Goal: Information Seeking & Learning: Learn about a topic

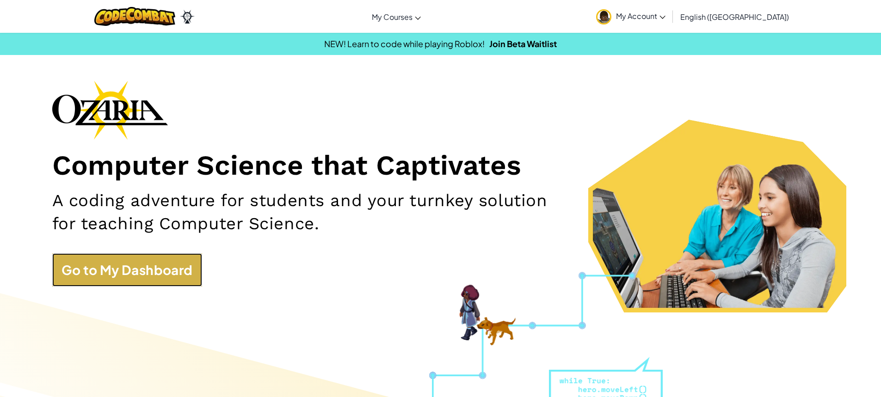
click at [195, 257] on link "Go to My Dashboard" at bounding box center [127, 269] width 150 height 33
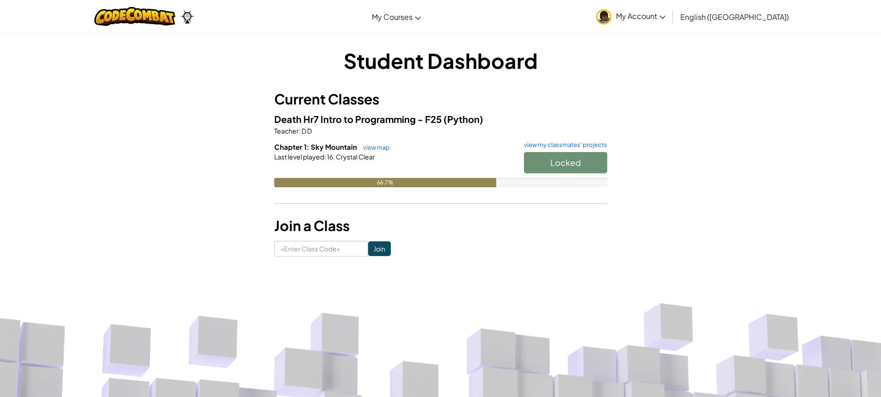
click at [367, 152] on h6 "Chapter 1: Sky Mountain view map view my classmates' projects" at bounding box center [440, 147] width 333 height 10
click at [368, 150] on link "view map" at bounding box center [373, 147] width 31 height 7
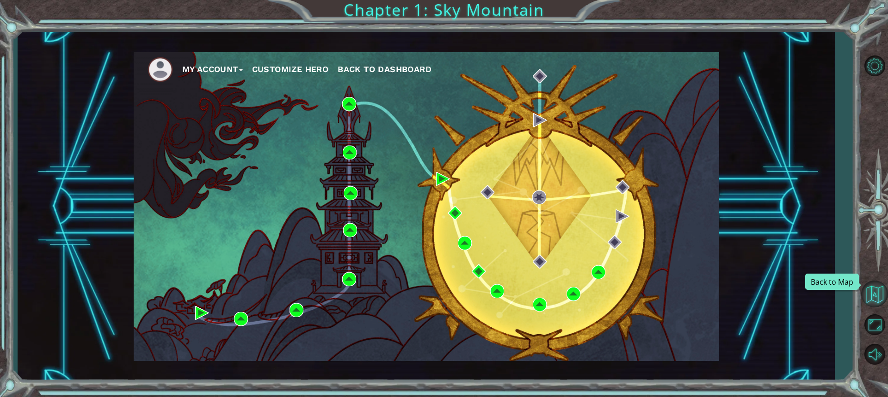
click at [880, 296] on button "Back to Map" at bounding box center [874, 294] width 27 height 27
click at [869, 329] on button "Maximize Browser" at bounding box center [874, 324] width 27 height 27
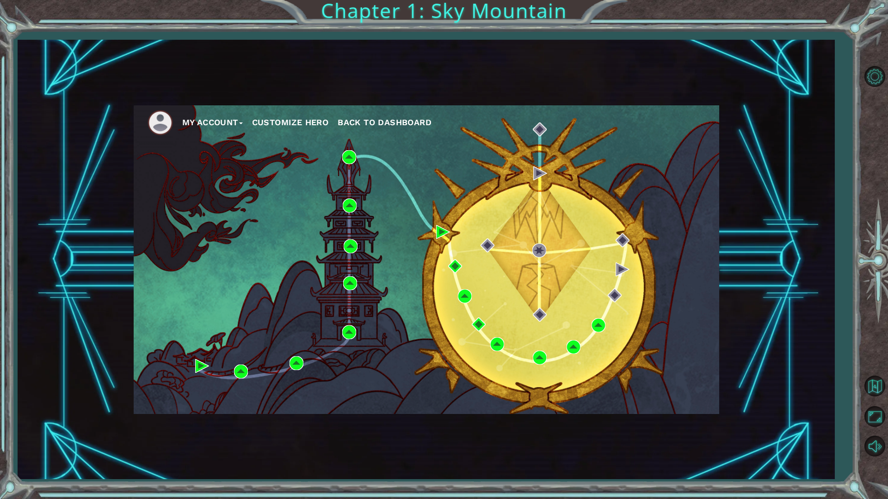
drag, startPoint x: 786, startPoint y: 236, endPoint x: 781, endPoint y: 239, distance: 6.2
click at [786, 236] on div "My Account Customize Hero Back to Dashboard" at bounding box center [426, 259] width 817 height 439
drag, startPoint x: 781, startPoint y: 239, endPoint x: 775, endPoint y: 243, distance: 7.1
click at [775, 243] on div "My Account Customize Hero Back to Dashboard" at bounding box center [426, 259] width 817 height 439
click at [759, 252] on div "My Account Customize Hero Back to Dashboard" at bounding box center [426, 259] width 817 height 439
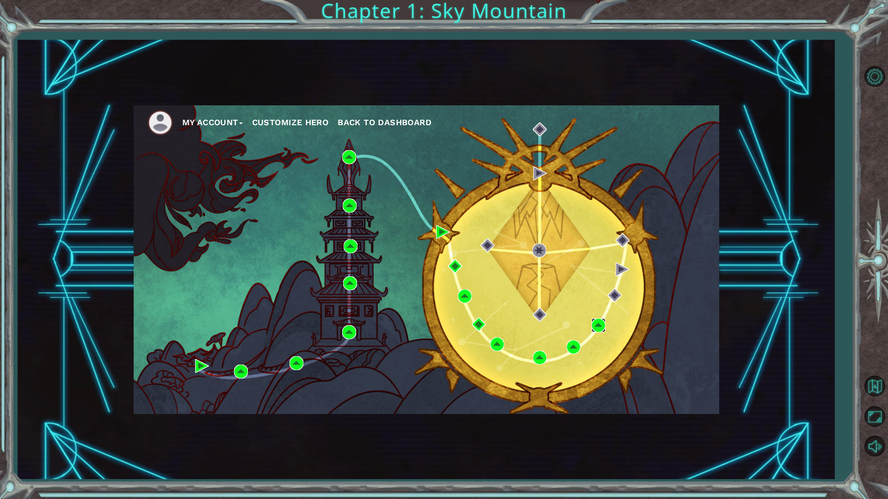
click at [602, 321] on img at bounding box center [598, 326] width 14 height 14
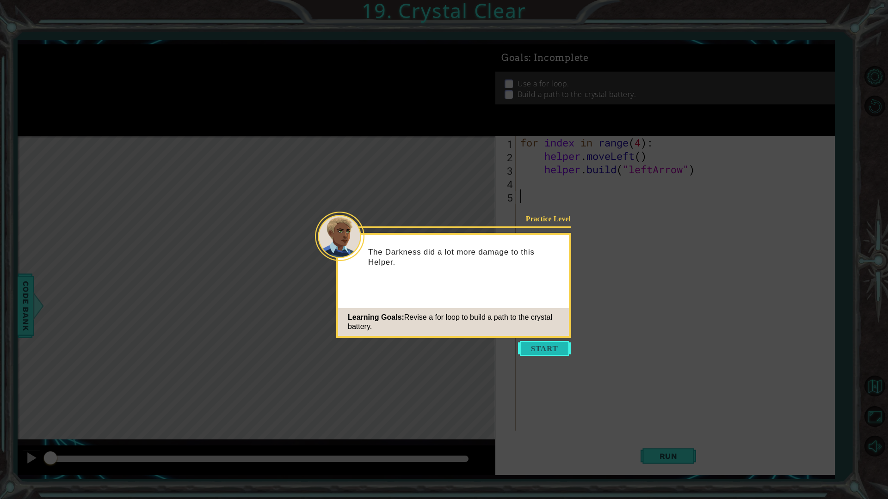
click at [561, 351] on button "Start" at bounding box center [544, 348] width 53 height 15
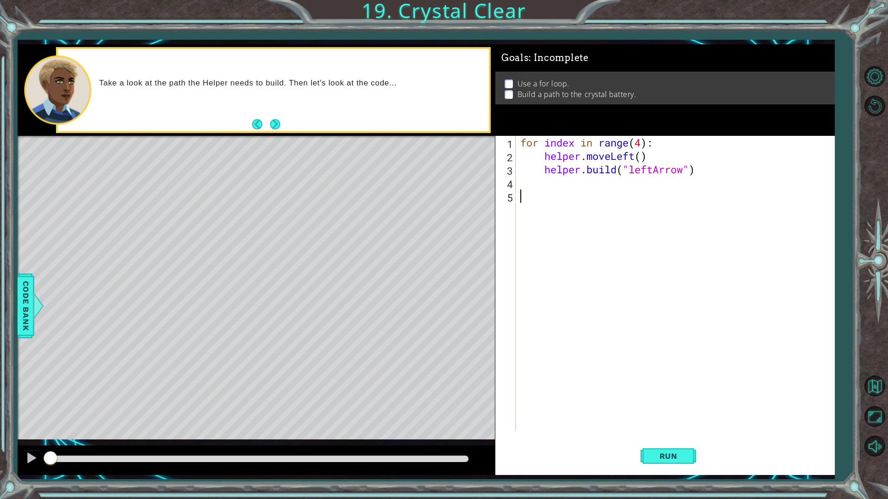
click at [551, 222] on div "for index in range ( 4 ) : helper . moveLeft ( ) helper . build ( "leftArrow" )" at bounding box center [677, 297] width 318 height 322
click at [659, 397] on span "Run" at bounding box center [668, 456] width 37 height 9
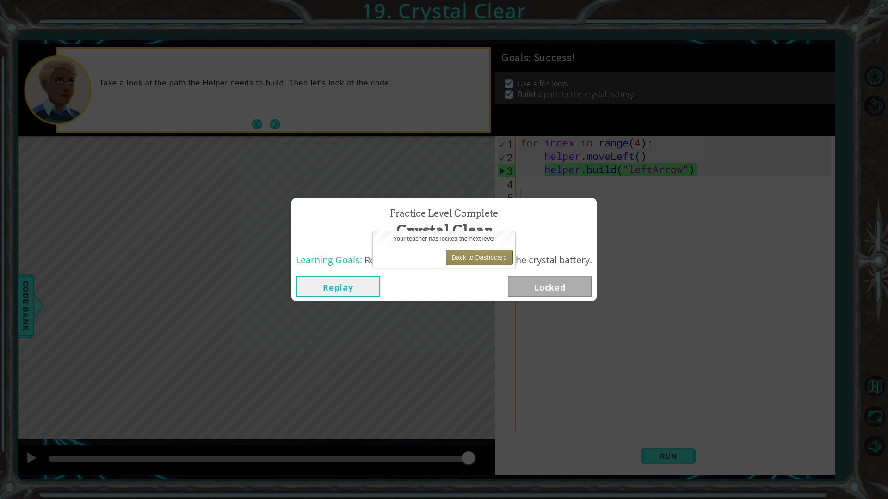
drag, startPoint x: 481, startPoint y: 253, endPoint x: 475, endPoint y: 264, distance: 12.4
click at [475, 264] on button "Back to Dashboard" at bounding box center [479, 258] width 67 height 16
click at [458, 248] on div "Back to Dashboard" at bounding box center [444, 257] width 142 height 21
drag, startPoint x: 450, startPoint y: 264, endPoint x: 446, endPoint y: 272, distance: 9.3
click at [447, 272] on body "1 ההההההההההההההההההההההההההההההההההההההההההההההההההההההההההההההההההההההההההההה…" at bounding box center [444, 249] width 888 height 499
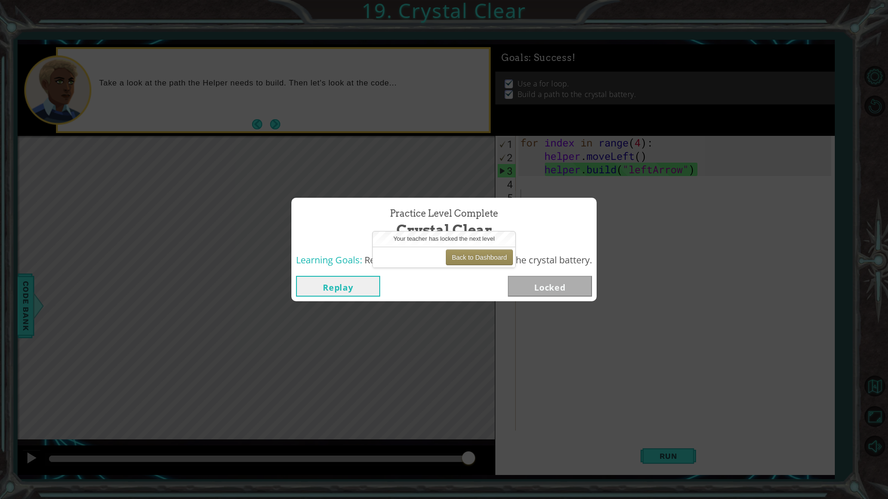
click at [445, 261] on div "Back to Dashboard" at bounding box center [444, 257] width 142 height 21
click at [443, 258] on div "Back to Dashboard" at bounding box center [444, 257] width 142 height 21
drag, startPoint x: 452, startPoint y: 259, endPoint x: 448, endPoint y: 262, distance: 5.3
click at [448, 262] on button "Back to Dashboard" at bounding box center [479, 258] width 67 height 16
drag, startPoint x: 446, startPoint y: 259, endPoint x: 460, endPoint y: 254, distance: 14.8
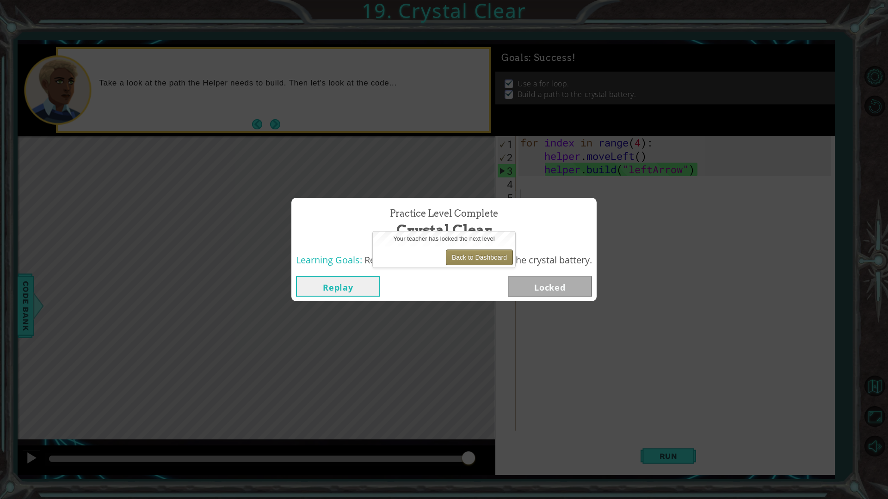
click at [459, 254] on button "Back to Dashboard" at bounding box center [479, 258] width 67 height 16
click at [460, 254] on button "Back to Dashboard" at bounding box center [479, 258] width 67 height 16
click at [466, 257] on button "Back to Dashboard" at bounding box center [479, 258] width 67 height 16
click at [467, 258] on button "Back to Dashboard" at bounding box center [479, 258] width 67 height 16
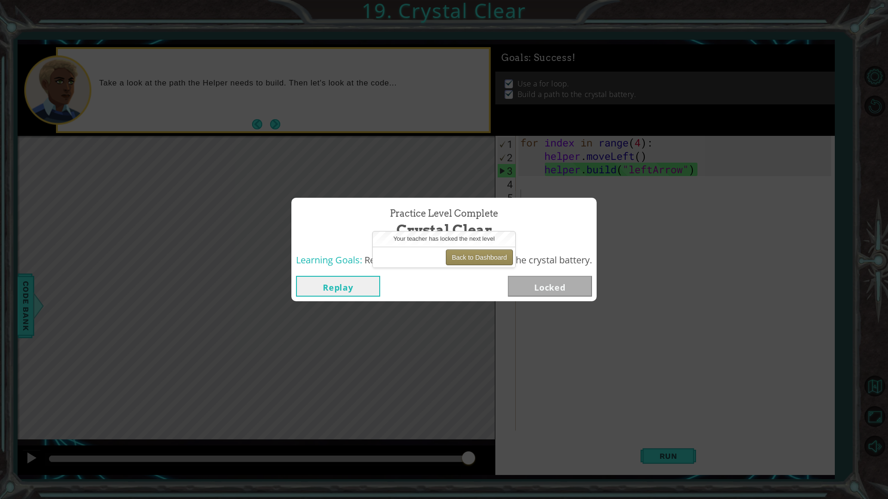
click at [467, 258] on button "Back to Dashboard" at bounding box center [479, 258] width 67 height 16
click at [467, 260] on button "Back to Dashboard" at bounding box center [479, 258] width 67 height 16
click at [467, 261] on button "Back to Dashboard" at bounding box center [479, 258] width 67 height 16
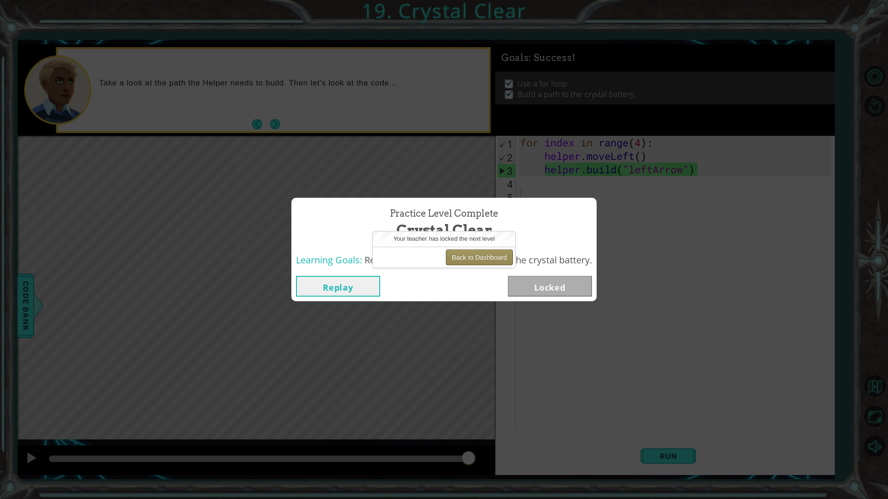
click at [467, 260] on button "Back to Dashboard" at bounding box center [479, 258] width 67 height 16
click at [463, 256] on button "Back to Dashboard" at bounding box center [479, 258] width 67 height 16
click at [465, 256] on button "Back to Dashboard" at bounding box center [479, 258] width 67 height 16
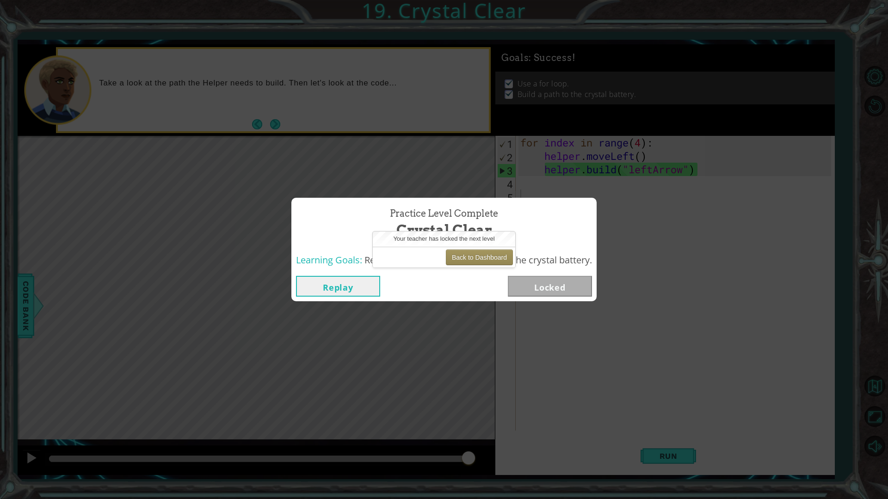
click at [340, 288] on button "Replay" at bounding box center [338, 286] width 84 height 21
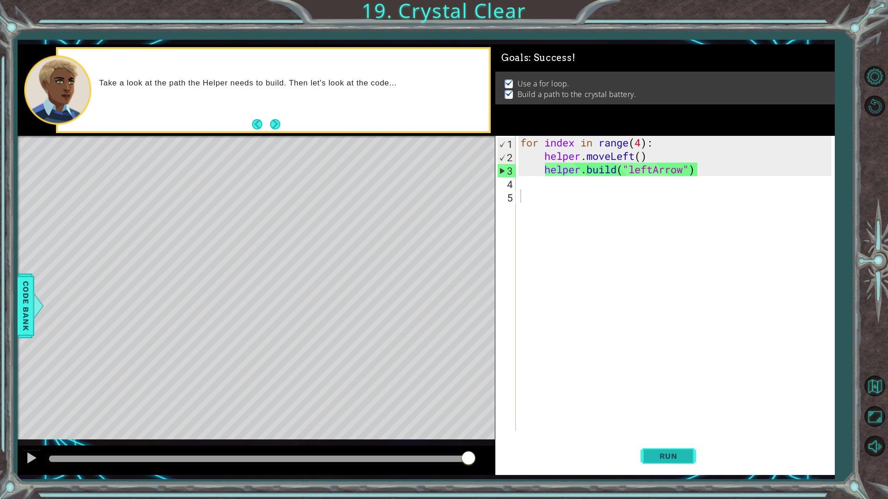
click at [690, 397] on button "Run" at bounding box center [667, 456] width 55 height 34
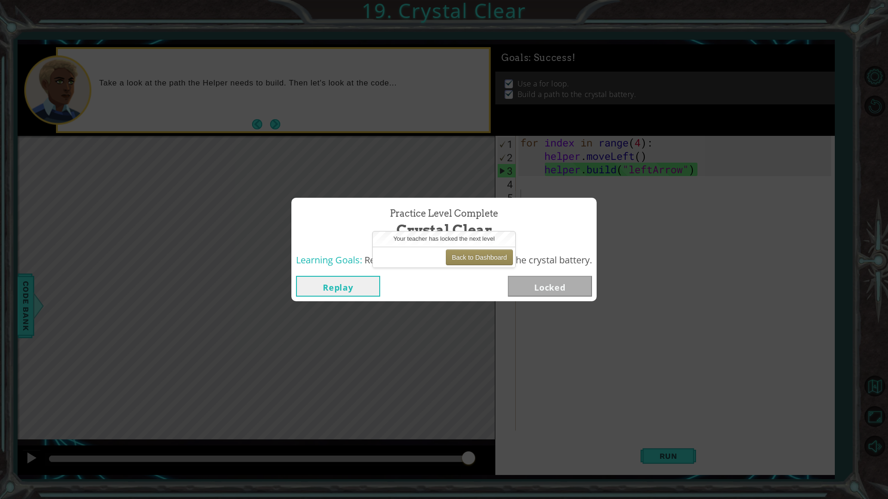
click at [359, 291] on button "Replay" at bounding box center [338, 286] width 84 height 21
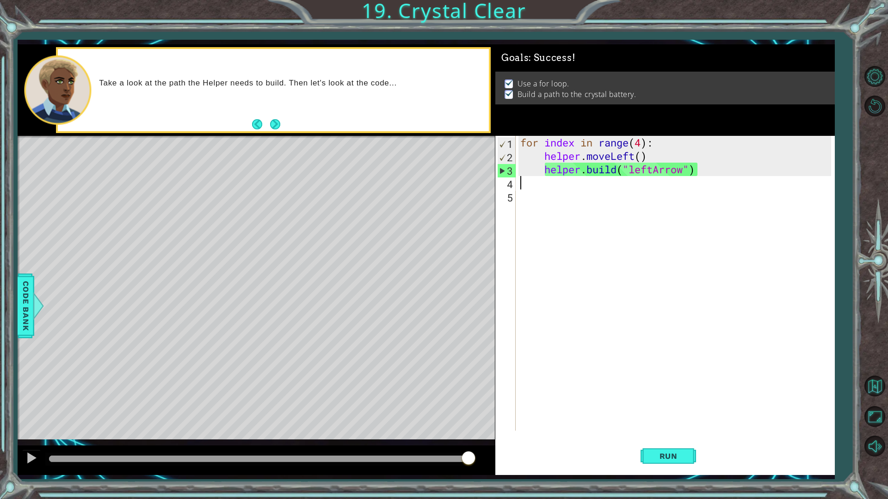
click at [529, 185] on div "for index in range ( 4 ) : helper . moveLeft ( ) helper . build ( "leftArrow" )" at bounding box center [677, 297] width 318 height 322
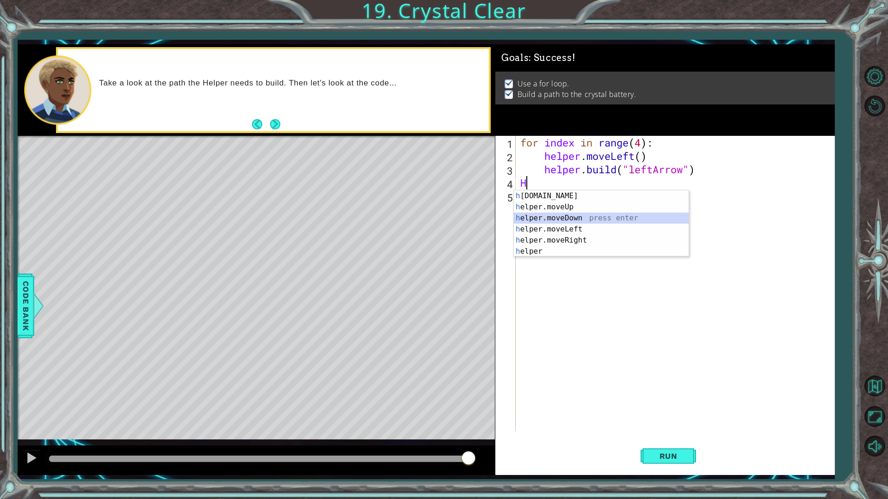
drag, startPoint x: 559, startPoint y: 219, endPoint x: 566, endPoint y: 221, distance: 7.1
click at [564, 218] on div "h [DOMAIN_NAME] press enter h elper.moveUp press enter h elper.moveDown press e…" at bounding box center [601, 235] width 175 height 89
type textarea "helper.moveDown(1)"
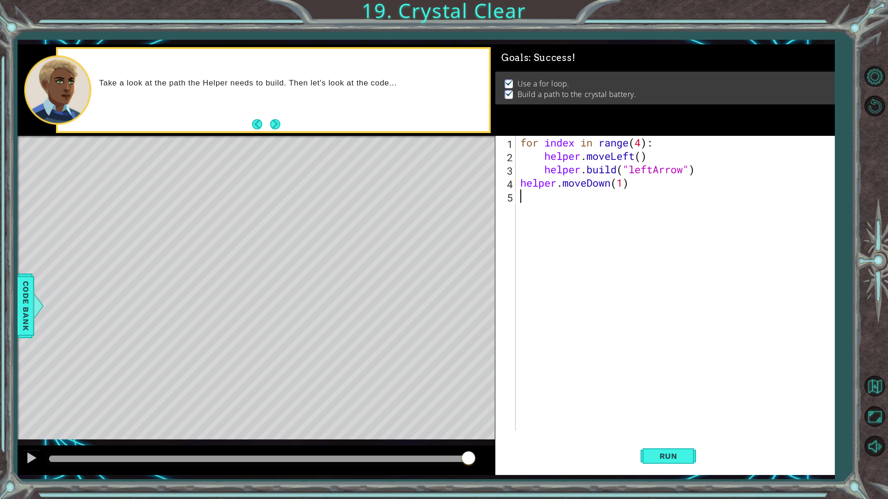
drag, startPoint x: 611, startPoint y: 350, endPoint x: 617, endPoint y: 343, distance: 9.2
click at [617, 343] on div "for index in range ( 4 ) : helper . moveLeft ( ) helper . build ( "leftArrow" )…" at bounding box center [677, 297] width 318 height 322
click at [659, 397] on span "Run" at bounding box center [668, 456] width 37 height 9
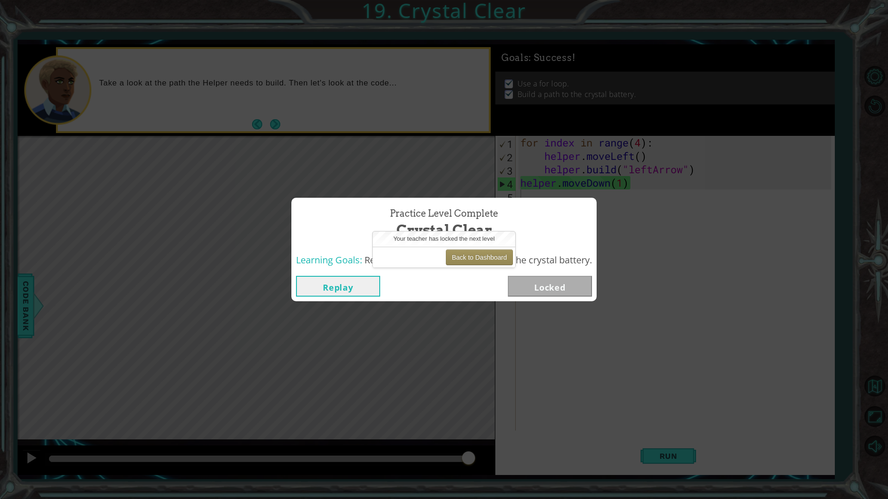
click at [488, 245] on div "Your teacher has locked the next level Back to Dashboard" at bounding box center [444, 250] width 142 height 36
drag, startPoint x: 489, startPoint y: 257, endPoint x: 490, endPoint y: 251, distance: 6.2
click at [490, 252] on button "Back to Dashboard" at bounding box center [479, 258] width 67 height 16
click at [490, 253] on button "Back to Dashboard" at bounding box center [479, 258] width 67 height 16
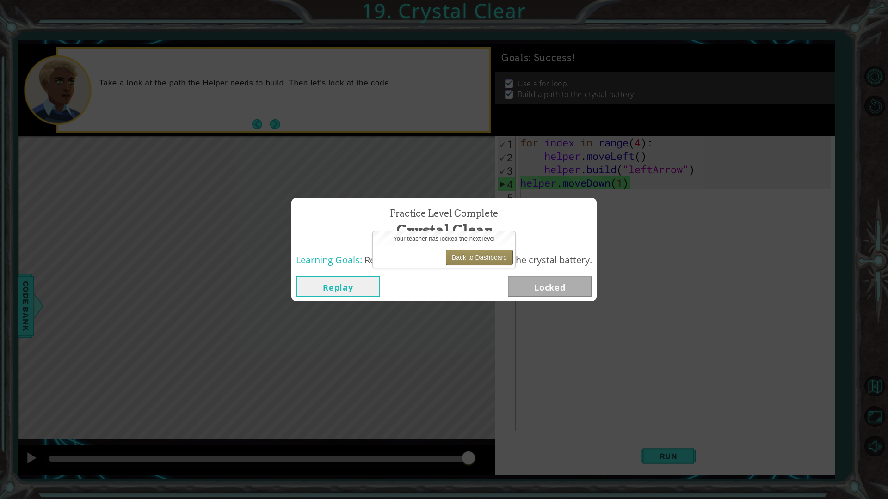
click at [490, 253] on button "Back to Dashboard" at bounding box center [479, 258] width 67 height 16
click at [490, 254] on button "Back to Dashboard" at bounding box center [479, 258] width 67 height 16
click at [494, 245] on div "Your teacher has locked the next level" at bounding box center [444, 239] width 142 height 15
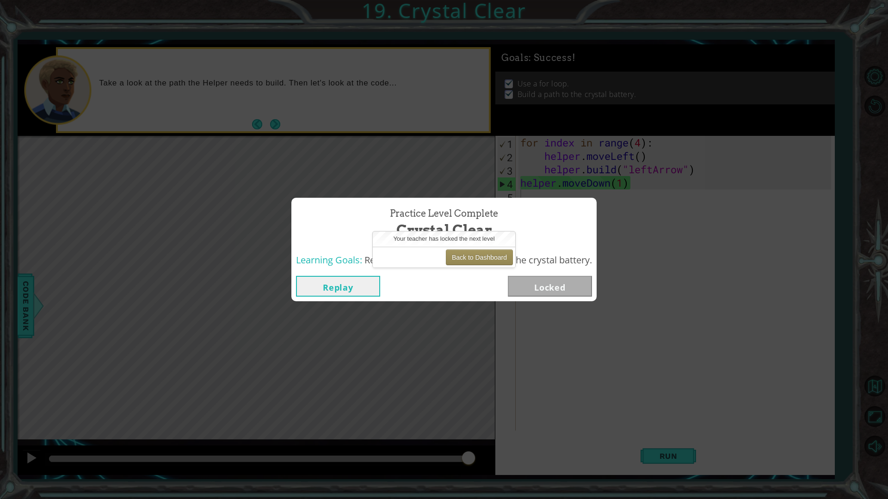
click at [495, 246] on div "Your teacher has locked the next level" at bounding box center [444, 239] width 142 height 15
click at [487, 258] on button "Back to Dashboard" at bounding box center [479, 258] width 67 height 16
click at [486, 259] on button "Back to Dashboard" at bounding box center [479, 258] width 67 height 16
click at [488, 257] on button "Back to Dashboard" at bounding box center [479, 258] width 67 height 16
click at [348, 283] on button "Replay" at bounding box center [338, 286] width 84 height 21
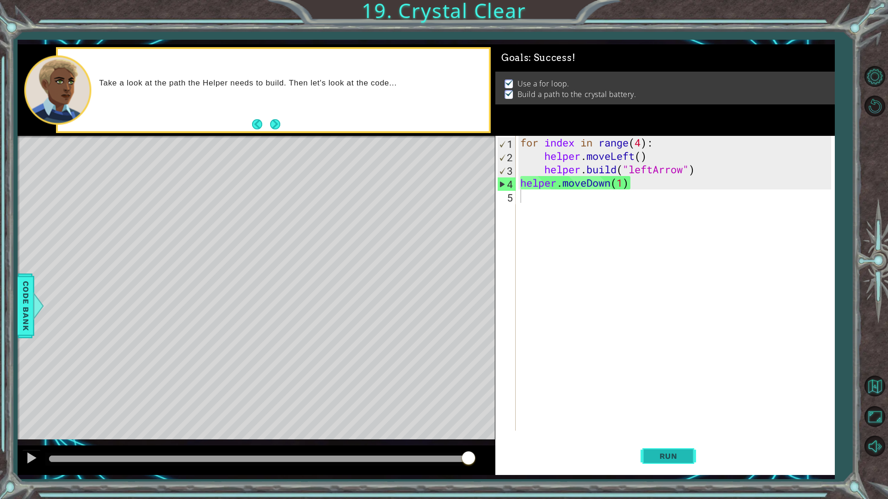
click at [675, 397] on button "Run" at bounding box center [667, 456] width 55 height 34
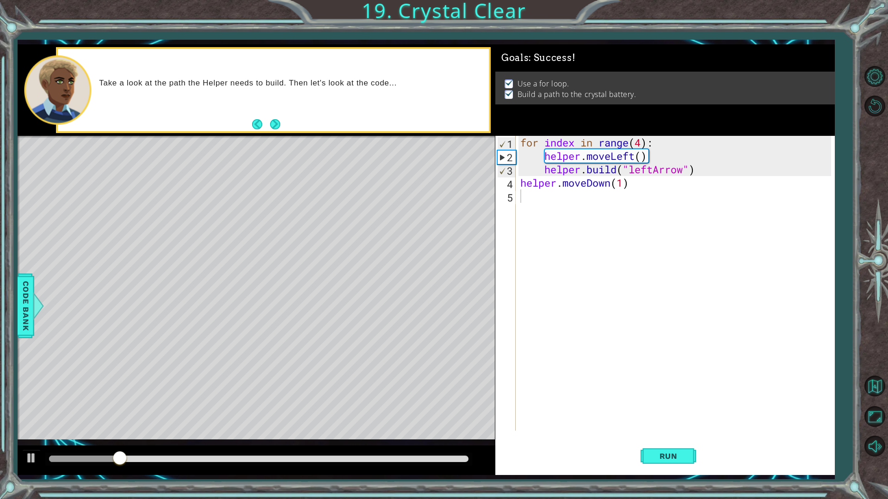
drag, startPoint x: 220, startPoint y: 468, endPoint x: 219, endPoint y: 474, distance: 6.5
click at [219, 397] on div at bounding box center [256, 461] width 477 height 30
drag, startPoint x: 229, startPoint y: 457, endPoint x: 230, endPoint y: 451, distance: 6.5
click at [230, 397] on div at bounding box center [258, 459] width 419 height 6
click at [36, 397] on div at bounding box center [256, 461] width 477 height 30
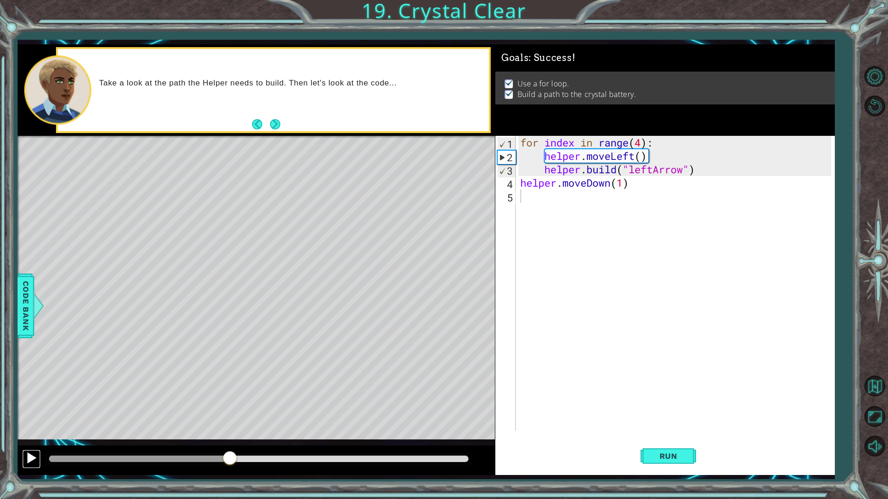
click at [36, 397] on div at bounding box center [31, 458] width 12 height 12
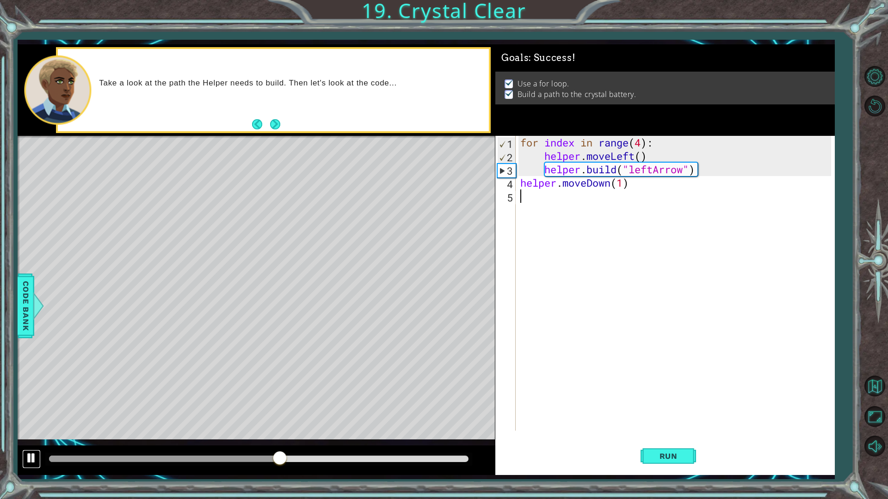
click at [33, 397] on div at bounding box center [31, 458] width 12 height 12
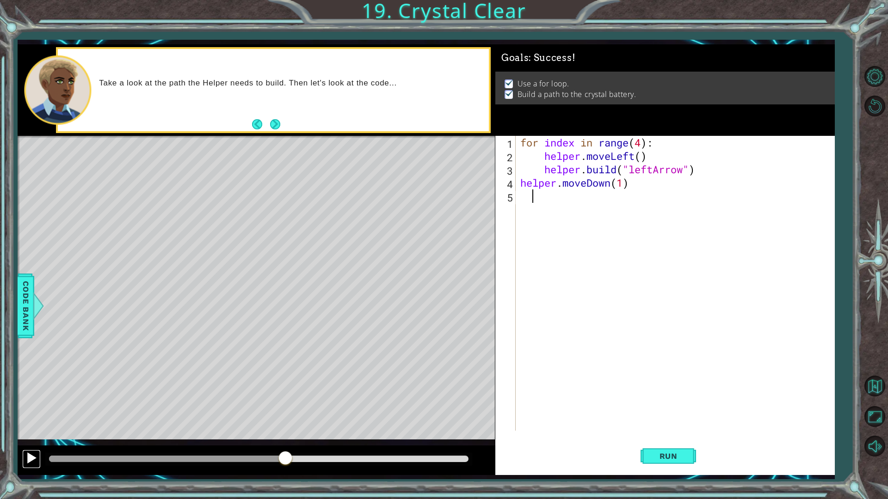
drag, startPoint x: 27, startPoint y: 458, endPoint x: 28, endPoint y: 467, distance: 8.8
click at [29, 397] on div at bounding box center [31, 458] width 12 height 12
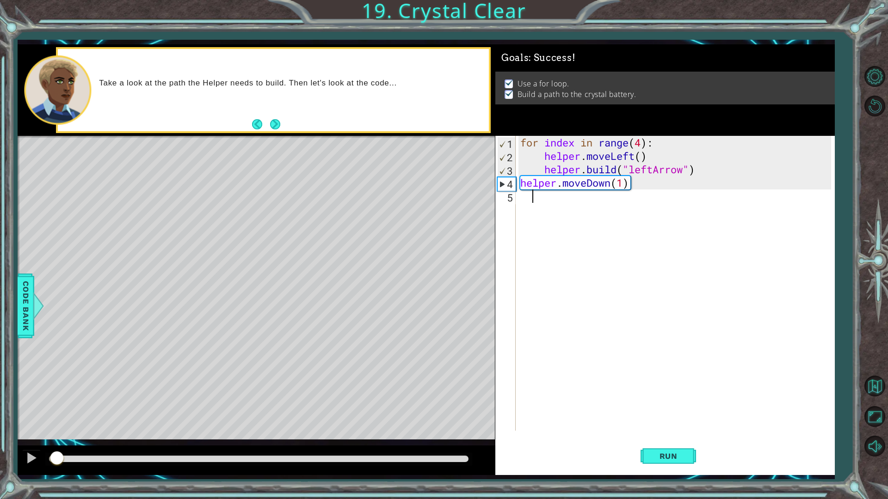
click at [57, 397] on div at bounding box center [53, 459] width 8 height 6
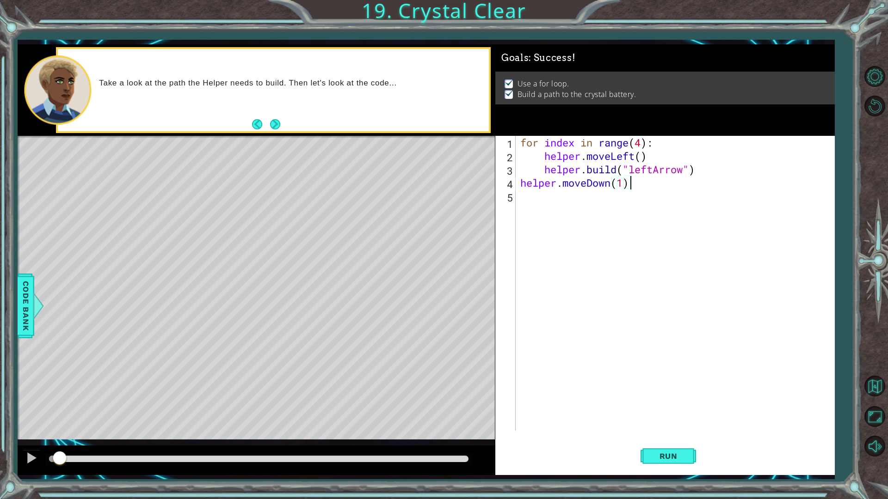
type textarea "helper.moveDown(1)"
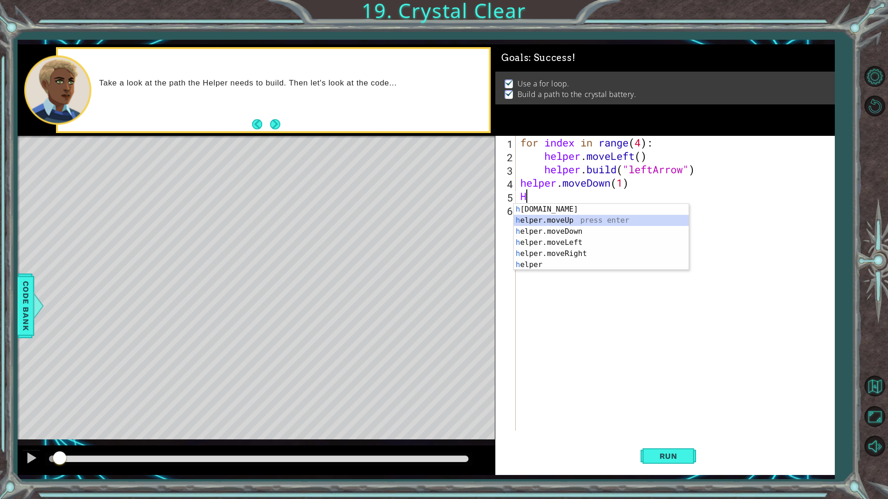
click at [585, 218] on div "h [DOMAIN_NAME] press enter h elper.moveUp press enter h elper.moveDown press e…" at bounding box center [601, 248] width 175 height 89
type textarea "helper.moveUp(1)"
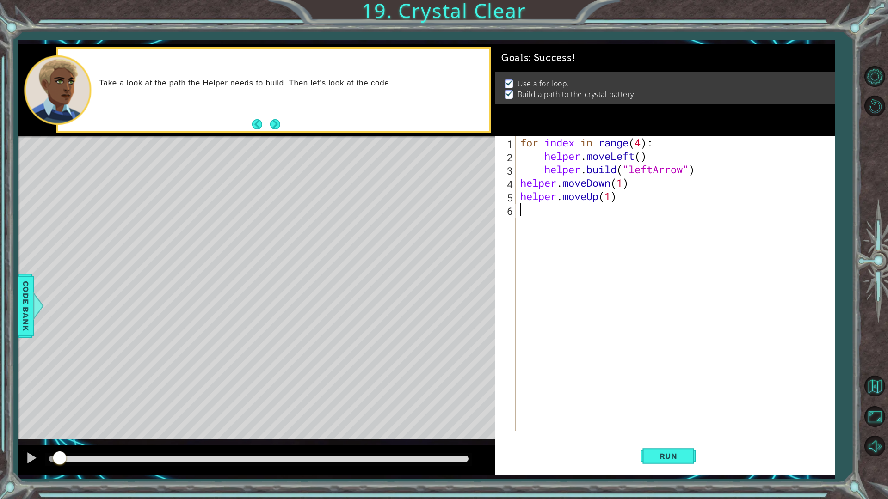
click at [529, 217] on div "for index in range ( 4 ) : helper . moveLeft ( ) helper . build ( "leftArrow" )…" at bounding box center [677, 297] width 318 height 322
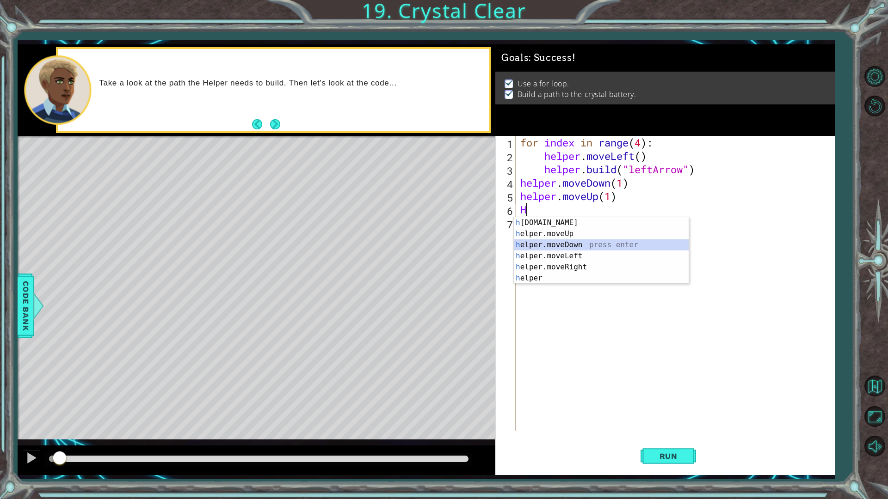
drag, startPoint x: 544, startPoint y: 243, endPoint x: 548, endPoint y: 239, distance: 5.9
click at [545, 241] on div "h [DOMAIN_NAME] press enter h elper.moveUp press enter h elper.moveDown press e…" at bounding box center [601, 261] width 175 height 89
type textarea "helper.moveDown(1)"
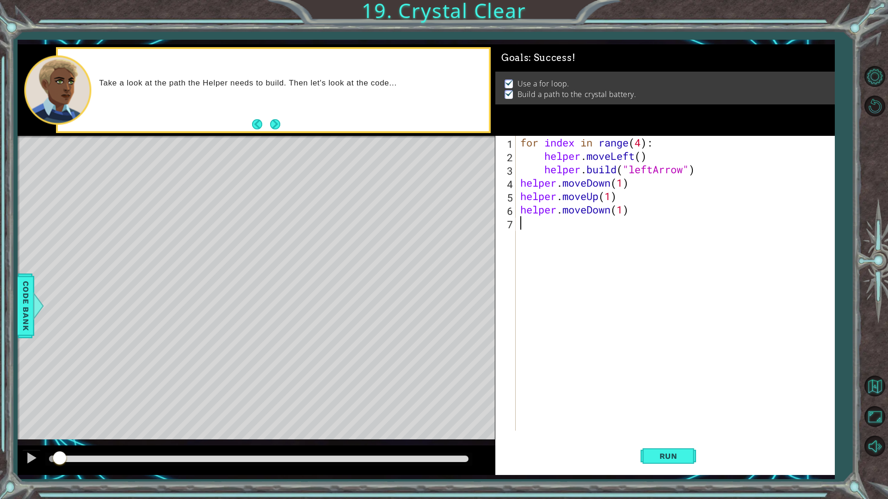
drag, startPoint x: 523, startPoint y: 221, endPoint x: 522, endPoint y: 236, distance: 15.3
click at [522, 234] on div "for index in range ( 4 ) : helper . moveLeft ( ) helper . build ( "leftArrow" )…" at bounding box center [677, 297] width 318 height 322
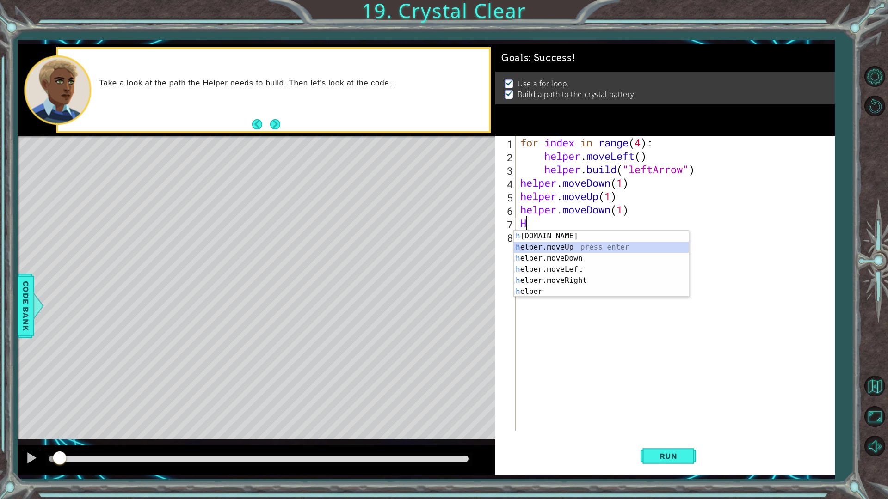
click at [545, 249] on div "h [DOMAIN_NAME] press enter h elper.moveUp press enter h elper.moveDown press e…" at bounding box center [601, 275] width 175 height 89
type textarea "helper.moveUp(1)"
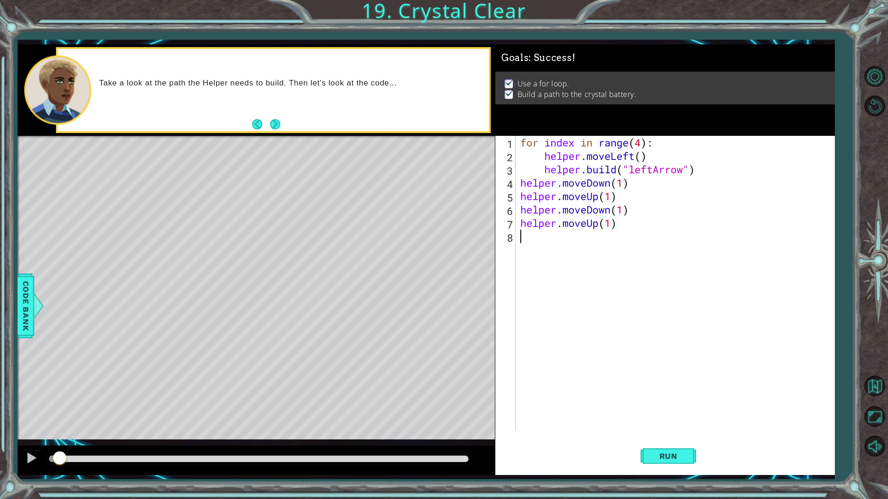
click at [531, 242] on div "for index in range ( 4 ) : helper . moveLeft ( ) helper . build ( "leftArrow" )…" at bounding box center [677, 297] width 318 height 322
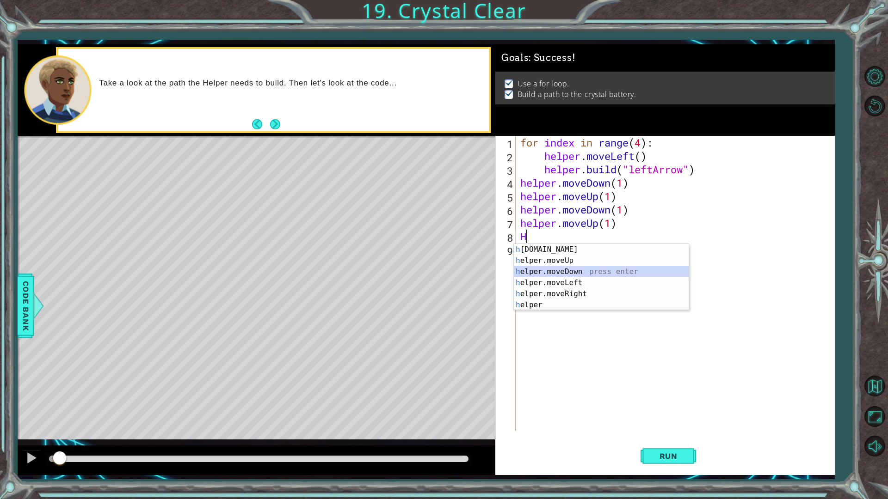
click at [535, 269] on div "h [DOMAIN_NAME] press enter h elper.moveUp press enter h elper.moveDown press e…" at bounding box center [601, 288] width 175 height 89
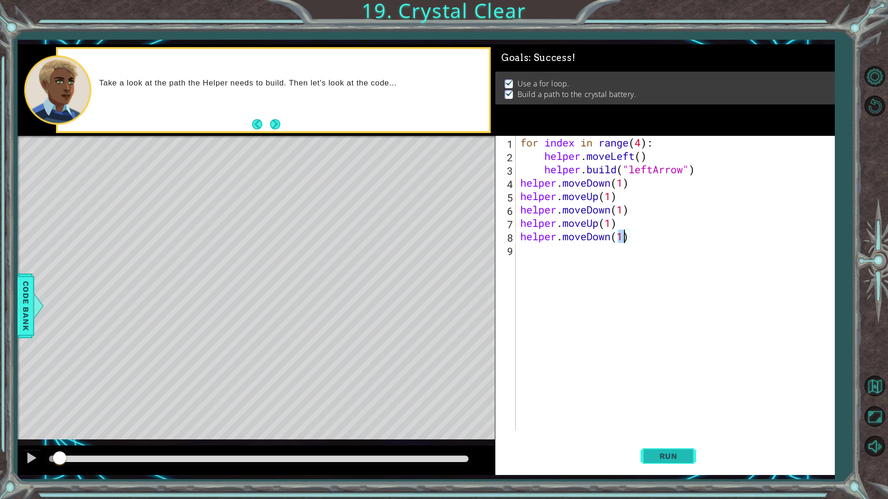
type textarea "helper.moveDown(1)"
drag, startPoint x: 694, startPoint y: 459, endPoint x: 718, endPoint y: 459, distance: 24.5
click at [718, 397] on div "Run" at bounding box center [668, 456] width 339 height 34
click at [668, 397] on span "Run" at bounding box center [668, 456] width 37 height 9
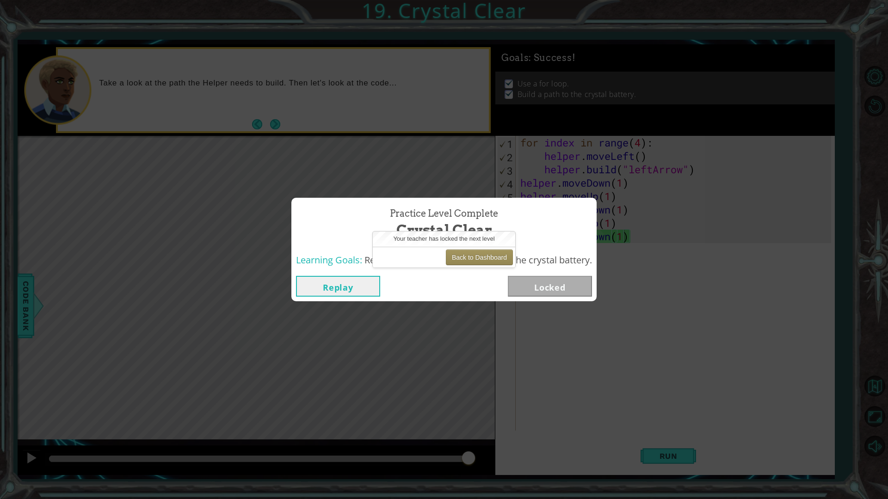
drag, startPoint x: 339, startPoint y: 286, endPoint x: 347, endPoint y: 283, distance: 7.9
click at [347, 283] on button "Replay" at bounding box center [338, 286] width 84 height 21
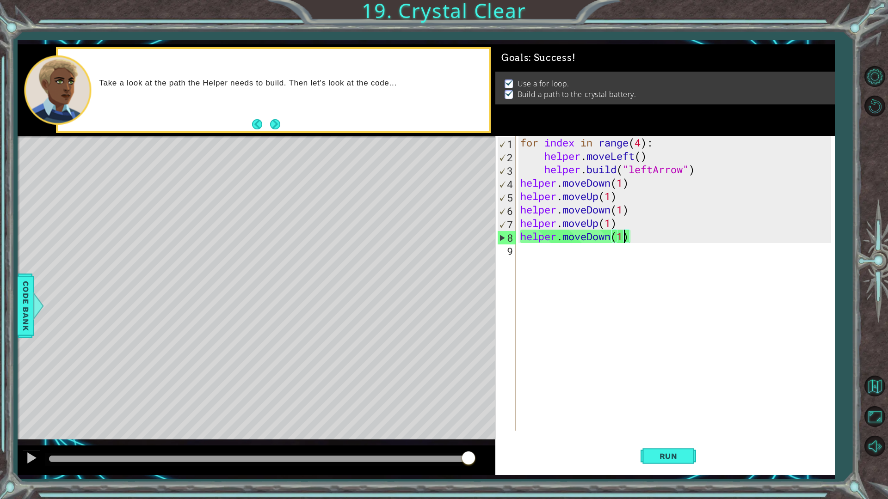
click at [59, 397] on div at bounding box center [258, 459] width 419 height 6
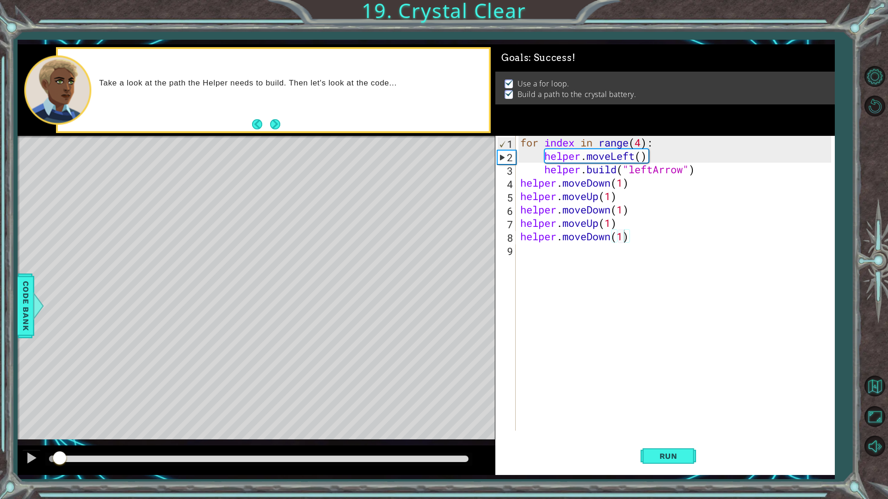
drag, startPoint x: 114, startPoint y: 462, endPoint x: 121, endPoint y: 456, distance: 8.8
click at [121, 397] on div at bounding box center [258, 459] width 426 height 13
click at [121, 397] on div at bounding box center [258, 459] width 419 height 6
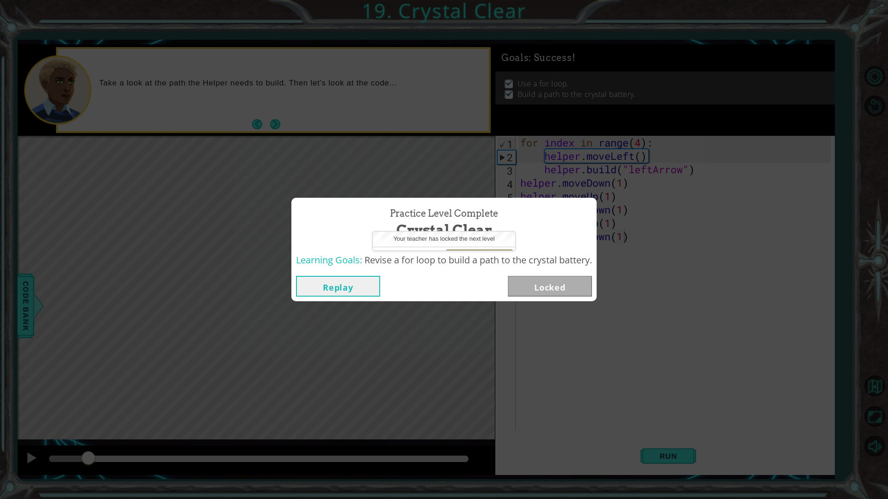
drag, startPoint x: 121, startPoint y: 456, endPoint x: 229, endPoint y: 311, distance: 181.4
click at [229, 311] on body "1 ההההההההההההההההההההההההההההההההההההההההההההההההההההההההההההההההההההההההההההה…" at bounding box center [444, 249] width 888 height 499
click at [319, 283] on button "Replay" at bounding box center [338, 286] width 84 height 21
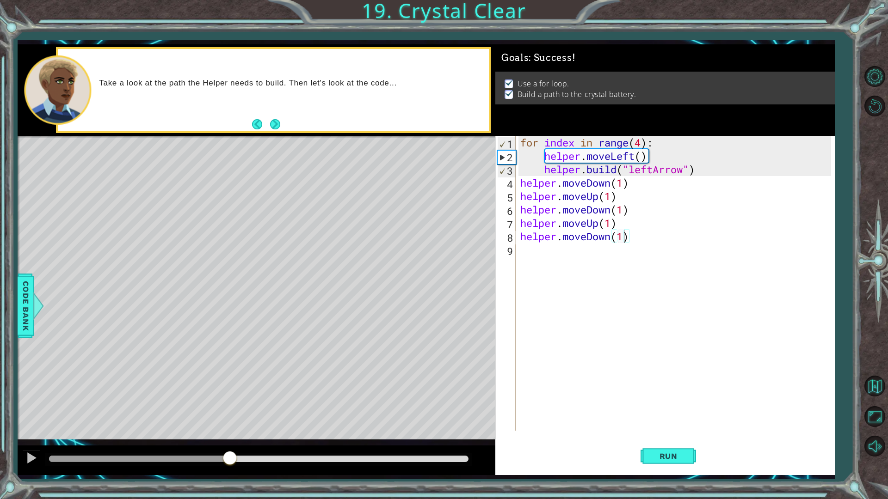
click at [54, 397] on div at bounding box center [258, 459] width 426 height 13
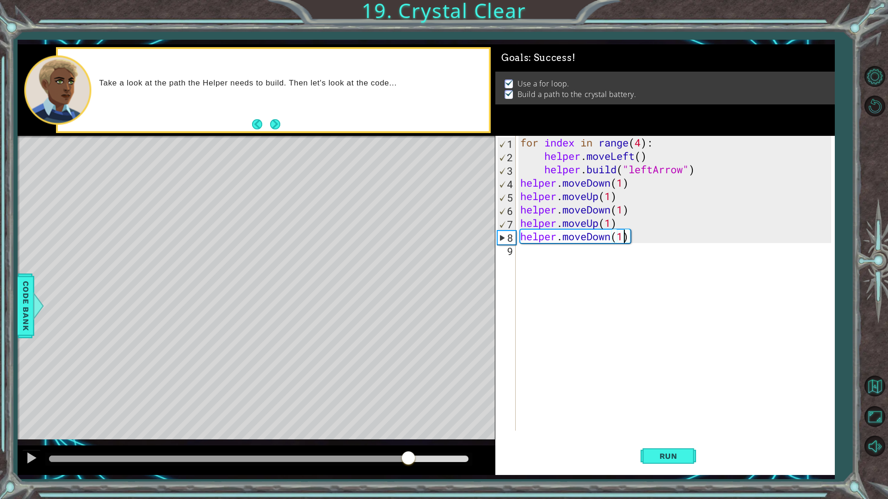
click at [407, 397] on div "methods helper moveUp() moveDown() moveLeft() moveRight() build(item) tools for…" at bounding box center [426, 259] width 817 height 431
click at [424, 397] on div at bounding box center [258, 459] width 426 height 13
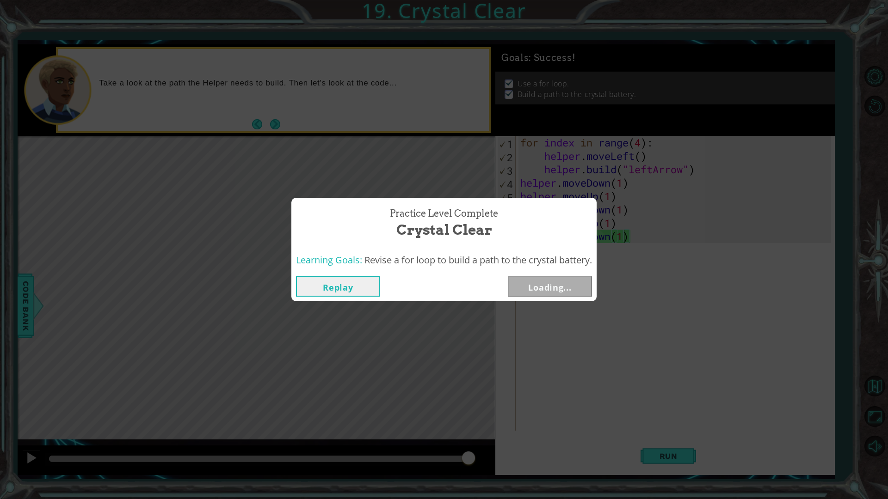
drag, startPoint x: 415, startPoint y: 456, endPoint x: 787, endPoint y: 463, distance: 372.3
click at [810, 397] on body "1 ההההההההההההההההההההההההההההההההההההההההההההההההההההההההההההההההההההההההההההה…" at bounding box center [444, 249] width 888 height 499
click at [338, 284] on button "Replay" at bounding box center [338, 286] width 84 height 21
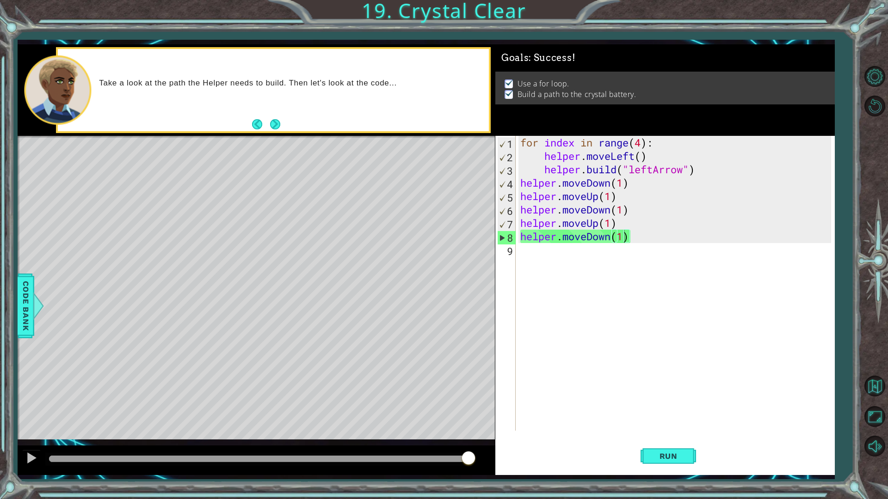
drag, startPoint x: 454, startPoint y: 455, endPoint x: 459, endPoint y: 457, distance: 5.2
click at [459, 397] on div at bounding box center [258, 459] width 426 height 13
click at [458, 397] on div at bounding box center [253, 459] width 409 height 6
click at [39, 397] on button at bounding box center [31, 459] width 18 height 19
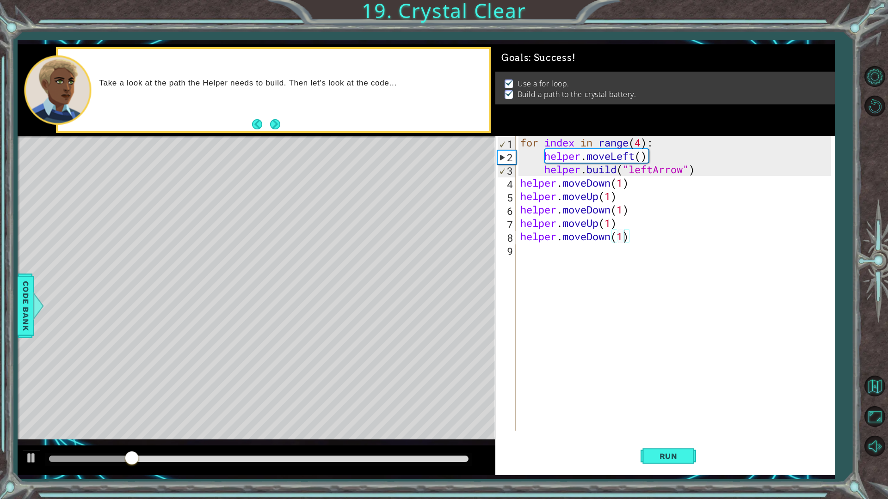
drag, startPoint x: 453, startPoint y: 455, endPoint x: 462, endPoint y: 460, distance: 10.6
click at [455, 397] on div at bounding box center [258, 459] width 426 height 13
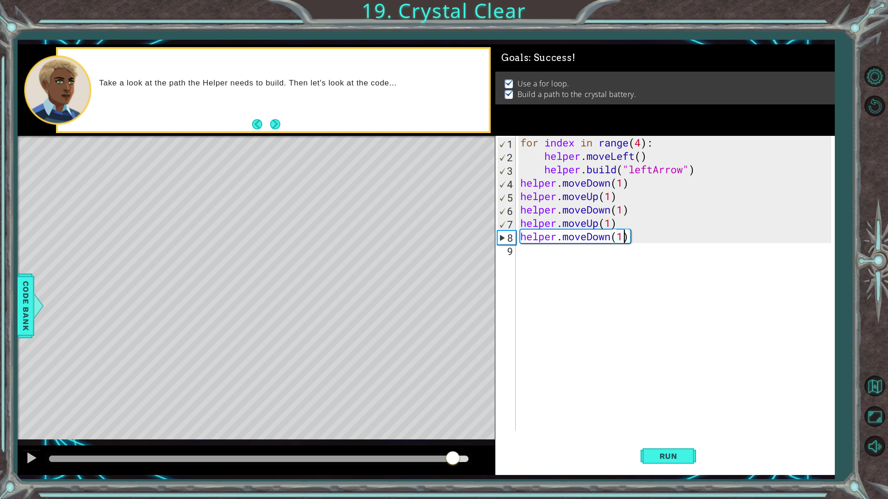
click at [453, 397] on div at bounding box center [258, 459] width 419 height 6
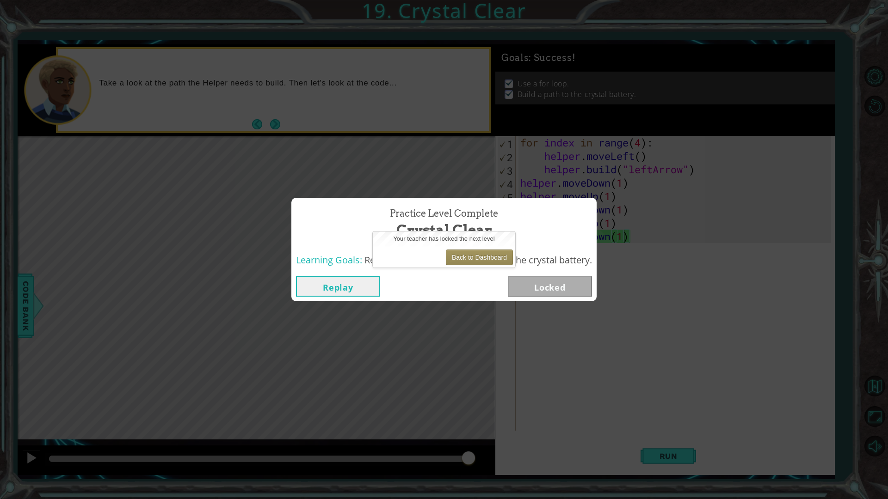
click at [312, 288] on button "Replay" at bounding box center [338, 286] width 84 height 21
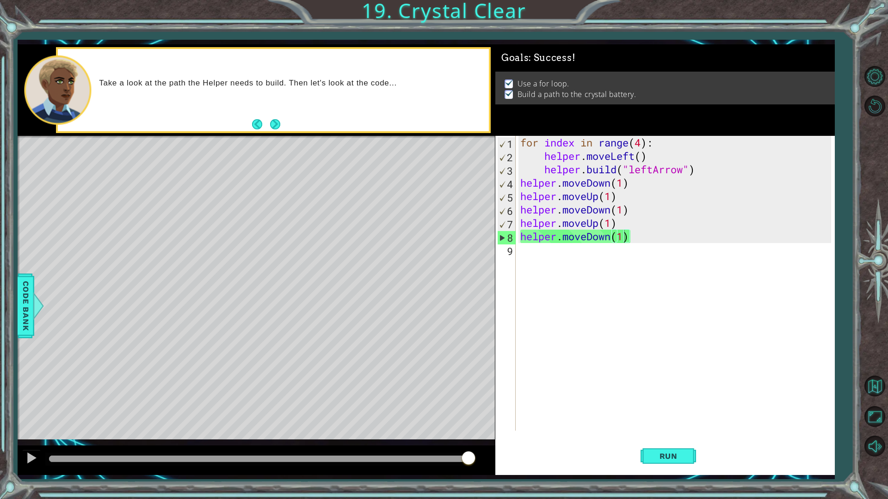
drag, startPoint x: 46, startPoint y: 457, endPoint x: 55, endPoint y: 456, distance: 9.9
click at [49, 397] on div at bounding box center [258, 459] width 426 height 13
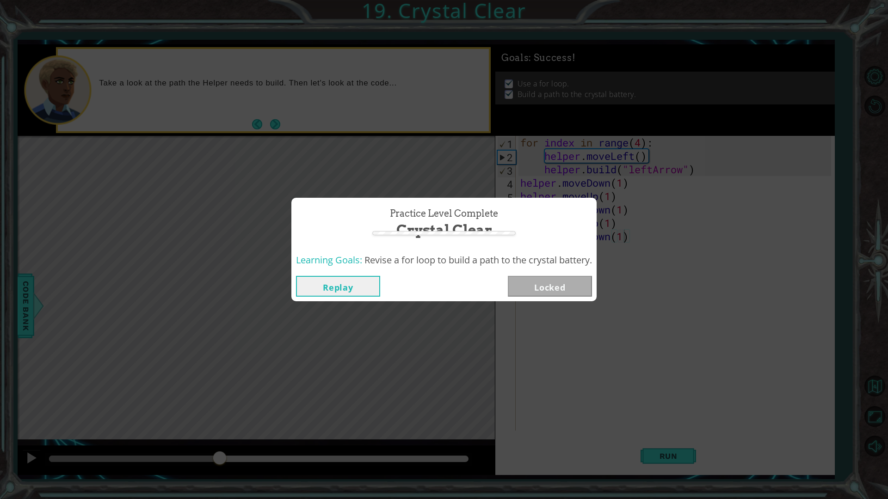
drag, startPoint x: 55, startPoint y: 461, endPoint x: 296, endPoint y: 296, distance: 292.3
click at [293, 297] on body "1 ההההההההההההההההההההההההההההההההההההההההההההההההההההההההההההההההההההההההההההה…" at bounding box center [444, 249] width 888 height 499
click at [315, 285] on button "Replay" at bounding box center [338, 286] width 84 height 21
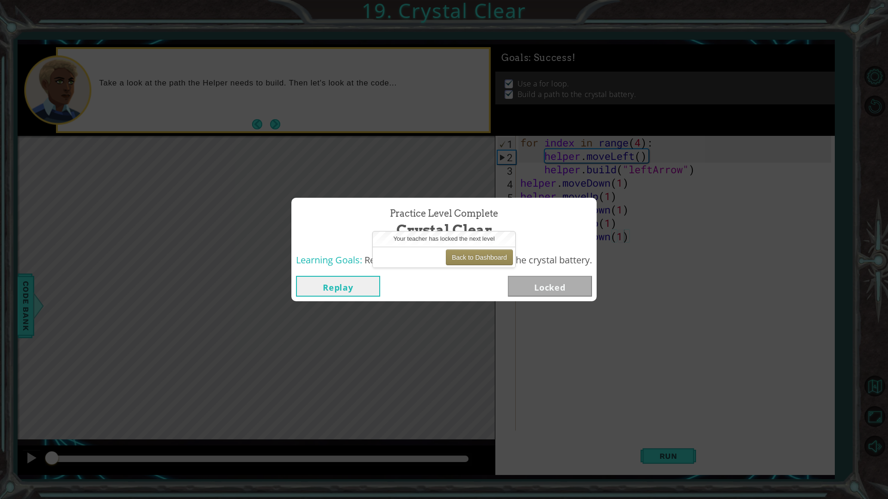
drag, startPoint x: 151, startPoint y: 456, endPoint x: 76, endPoint y: 222, distance: 246.1
click at [76, 222] on body "1 ההההההההההההההההההההההההההההההההההההההההההההההההההההההההההההההההההההההההההההה…" at bounding box center [444, 249] width 888 height 499
click at [318, 285] on button "Replay" at bounding box center [338, 286] width 84 height 21
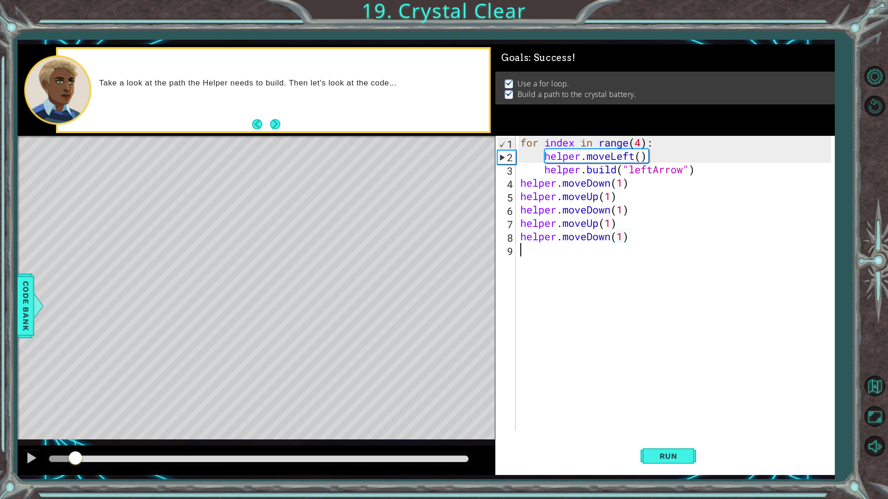
drag, startPoint x: 527, startPoint y: 249, endPoint x: 521, endPoint y: 252, distance: 7.0
click at [527, 250] on div "for index in range ( 4 ) : helper . moveLeft ( ) helper . build ( "leftArrow" )…" at bounding box center [677, 297] width 318 height 322
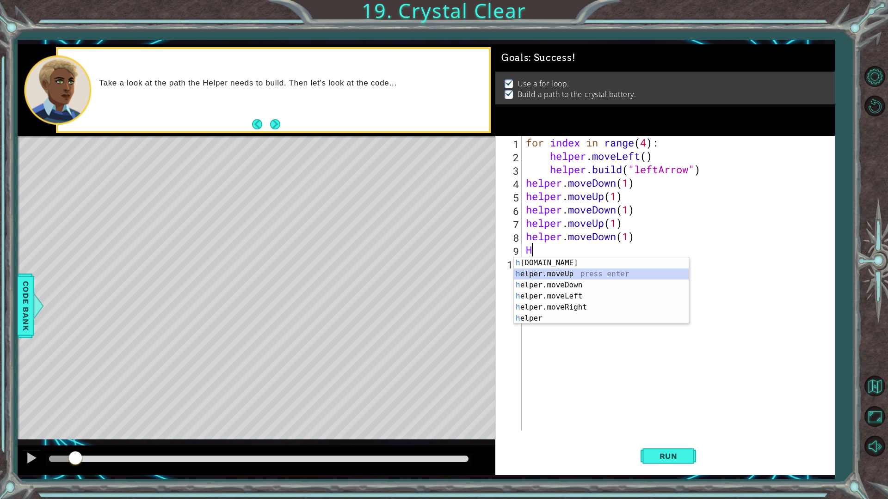
type textarea "helper.moveUp(1)"
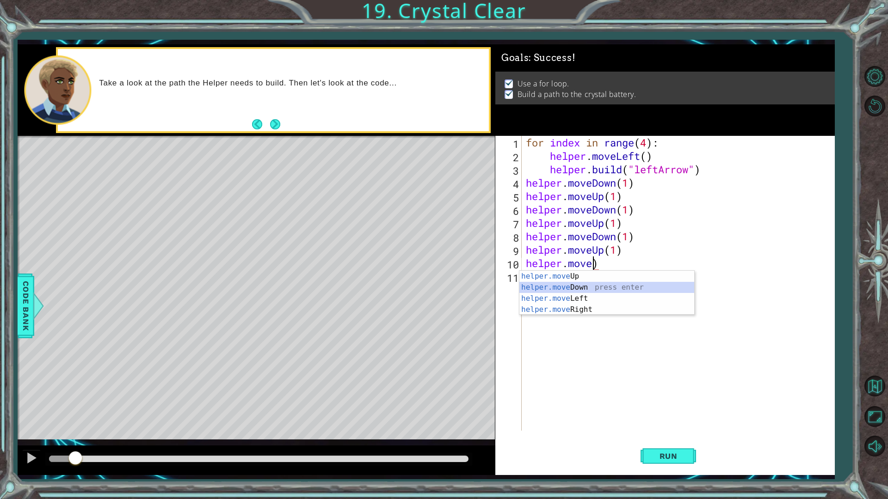
type textarea "helper.moveDown(1)"
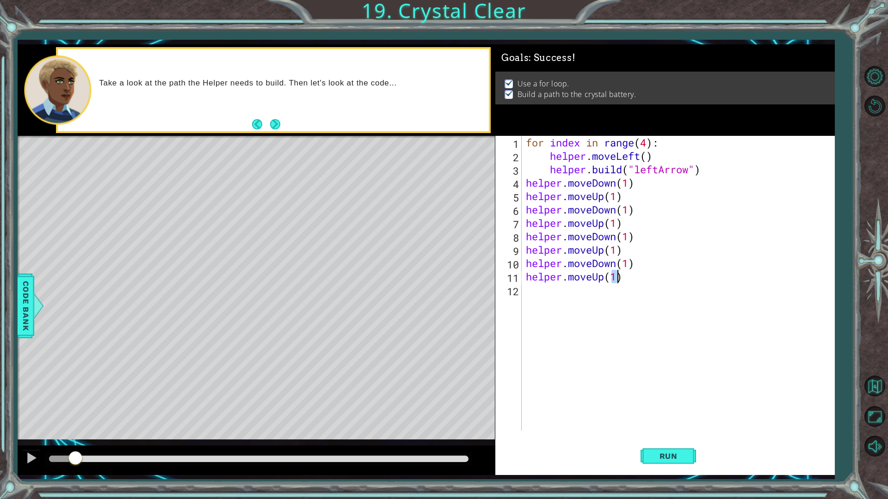
type textarea "helper.moveUp(1)"
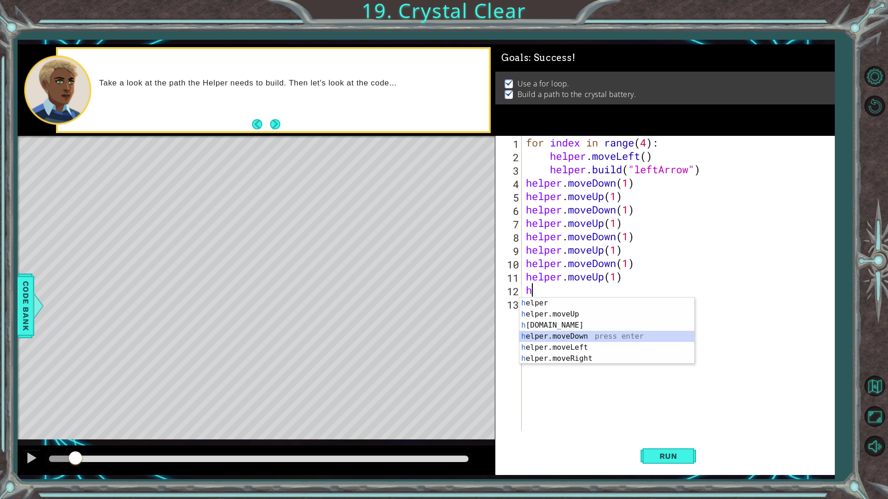
type textarea "helper.moveDown(1)"
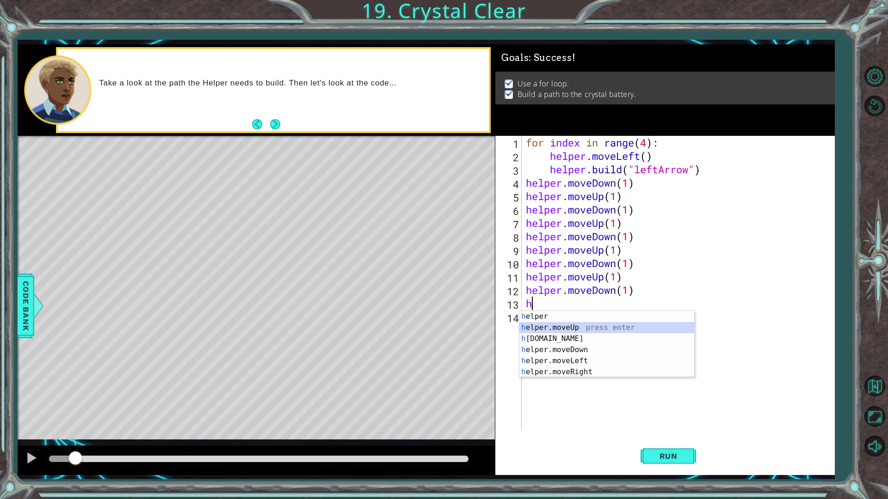
type textarea "helper.moveUp(1)"
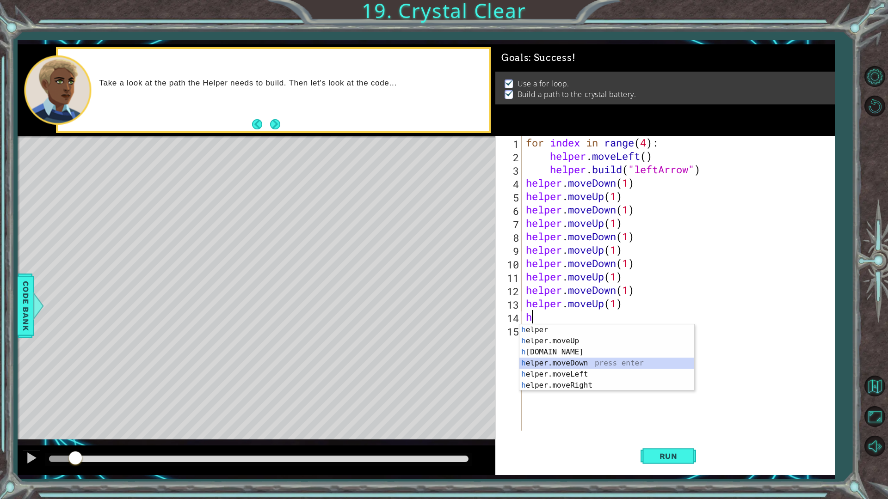
type textarea "helper.moveDown(1)"
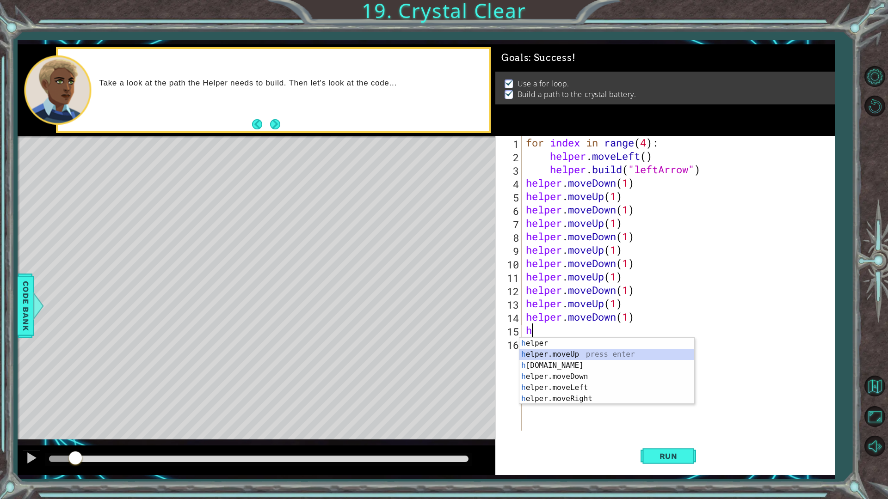
type textarea "helper.moveUp(1)"
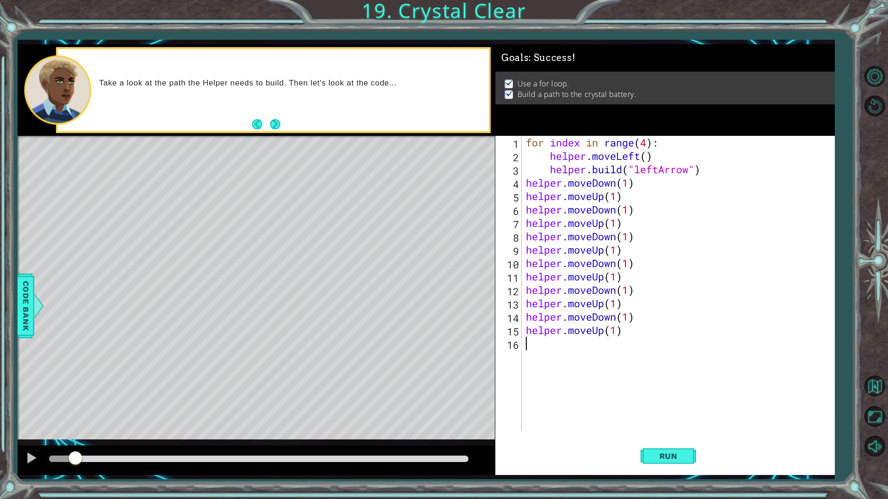
type textarea "h"
type textarea "helper.moveDown(1)"
click at [643, 397] on button "Run" at bounding box center [667, 456] width 55 height 34
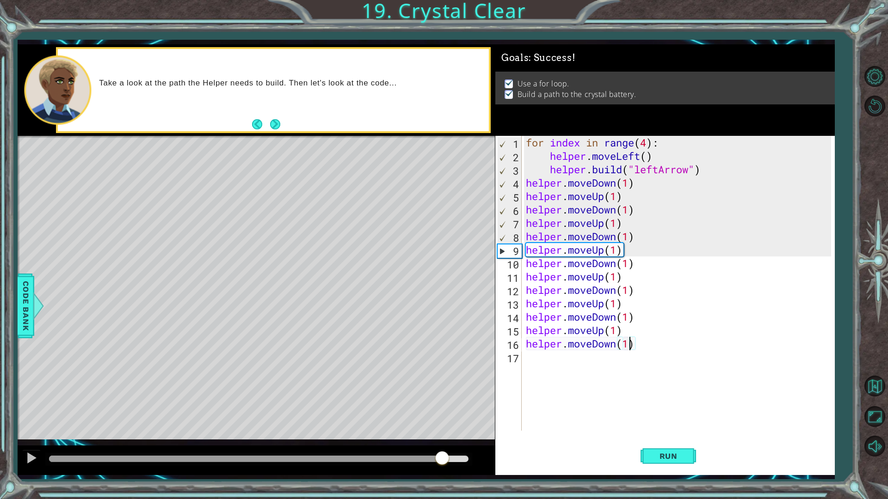
drag, startPoint x: 283, startPoint y: 452, endPoint x: 443, endPoint y: 462, distance: 159.8
click at [443, 397] on div at bounding box center [258, 459] width 419 height 6
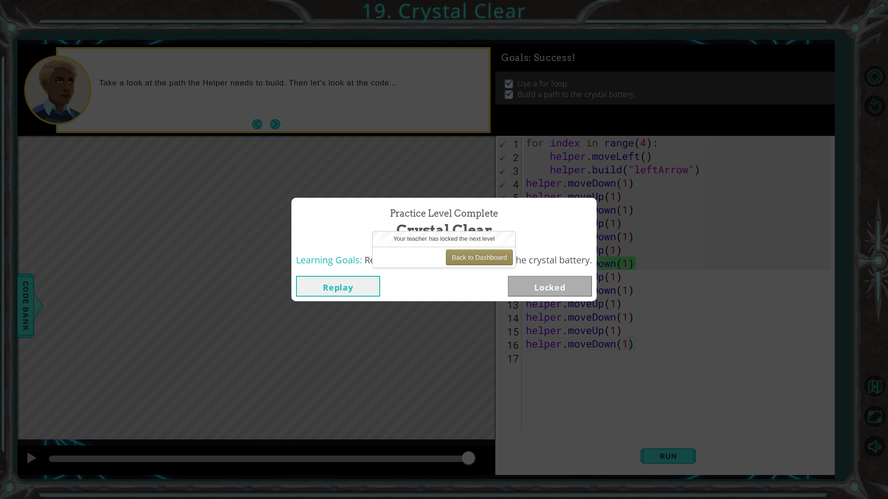
click at [353, 291] on button "Replay" at bounding box center [338, 286] width 84 height 21
drag, startPoint x: 323, startPoint y: 458, endPoint x: 320, endPoint y: 304, distance: 154.0
click at [322, 308] on body "1 ההההההההההההההההההההההההההההההההההההההההההההההההההההההההההההההההההההההההההההה…" at bounding box center [444, 249] width 888 height 499
click at [318, 289] on button "Replay" at bounding box center [338, 286] width 84 height 21
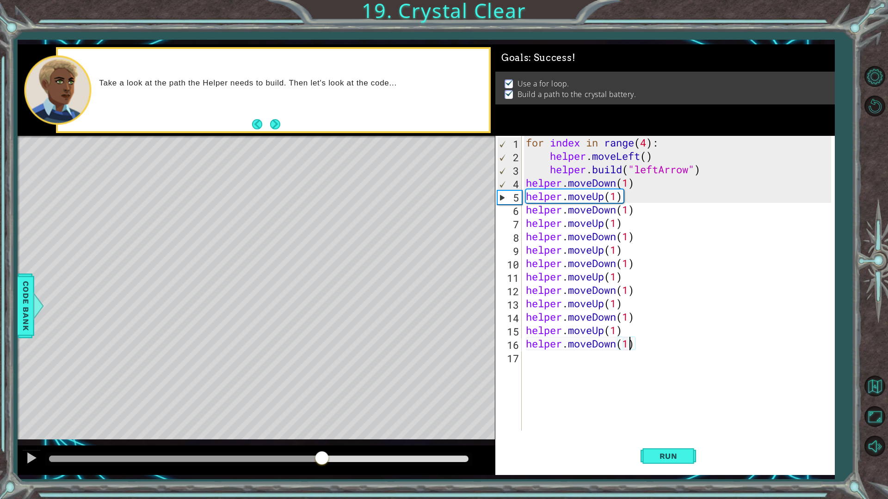
drag, startPoint x: 230, startPoint y: 237, endPoint x: 238, endPoint y: 234, distance: 8.3
click at [238, 234] on div "Level Map" at bounding box center [231, 272] width 427 height 272
click at [277, 127] on button "Next" at bounding box center [275, 124] width 10 height 10
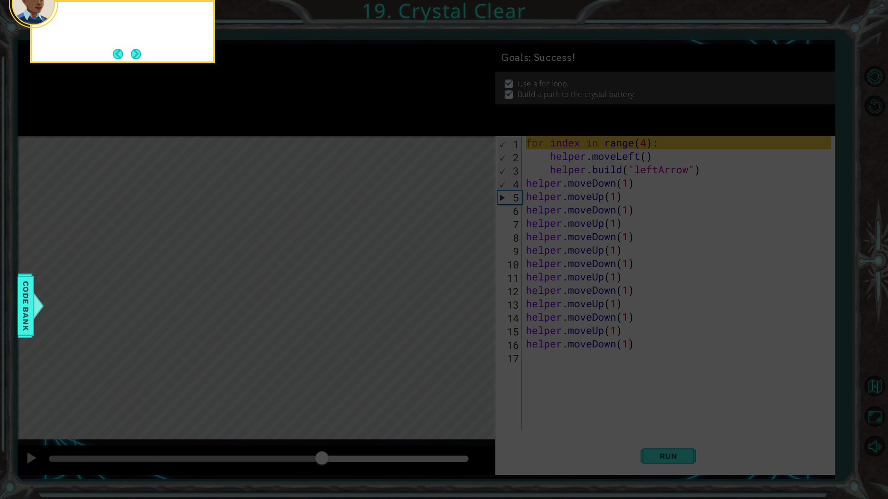
click at [277, 127] on icon at bounding box center [444, 249] width 888 height 499
click at [134, 53] on button "Next" at bounding box center [135, 54] width 11 height 11
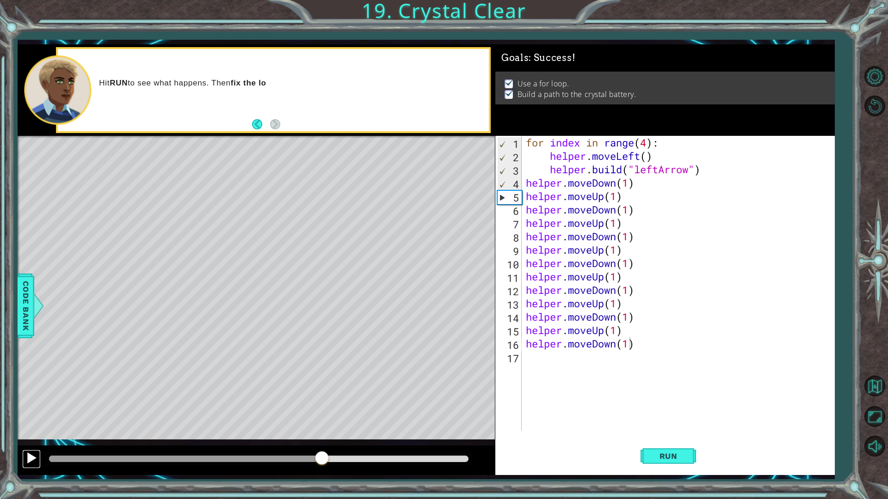
click at [30, 397] on div at bounding box center [31, 458] width 12 height 12
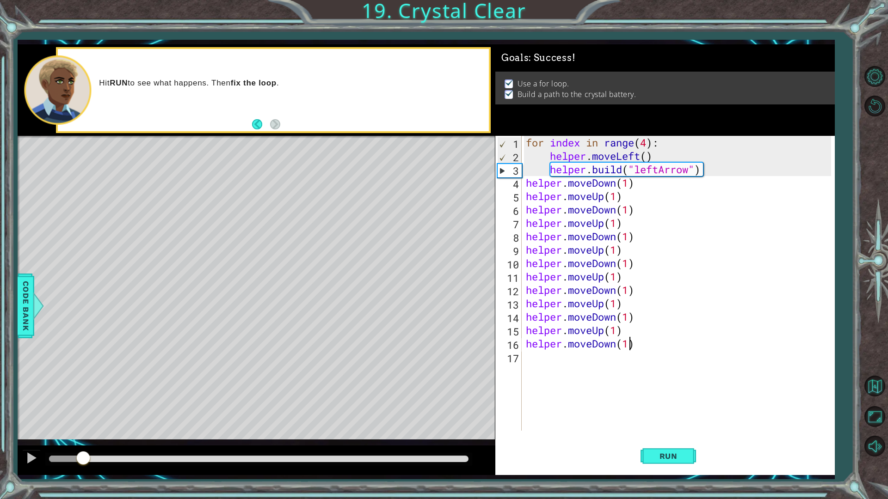
drag, startPoint x: 460, startPoint y: 459, endPoint x: 9, endPoint y: 353, distance: 463.1
click at [9, 353] on div "1 ההההההההההההההההההההההההההההההההההההההההההההההההההההההההההההההההההההההההההההה…" at bounding box center [444, 249] width 888 height 499
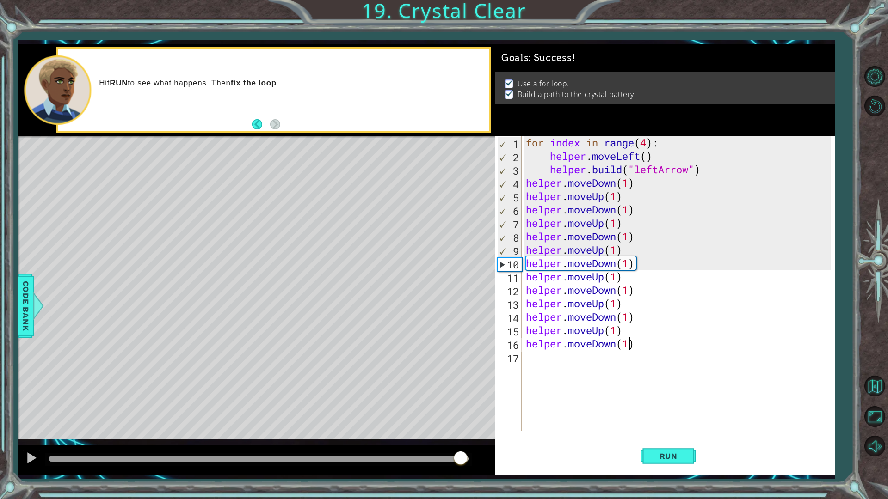
click at [460, 397] on div at bounding box center [258, 459] width 419 height 6
click at [451, 397] on div at bounding box center [258, 459] width 419 height 6
drag, startPoint x: 40, startPoint y: 470, endPoint x: 47, endPoint y: 467, distance: 7.5
click at [47, 397] on div at bounding box center [256, 461] width 477 height 30
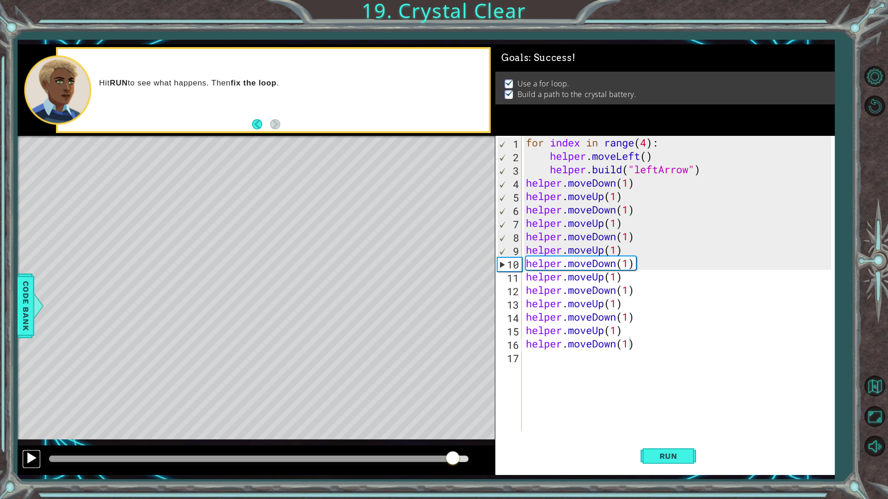
click at [31, 397] on div at bounding box center [31, 458] width 12 height 12
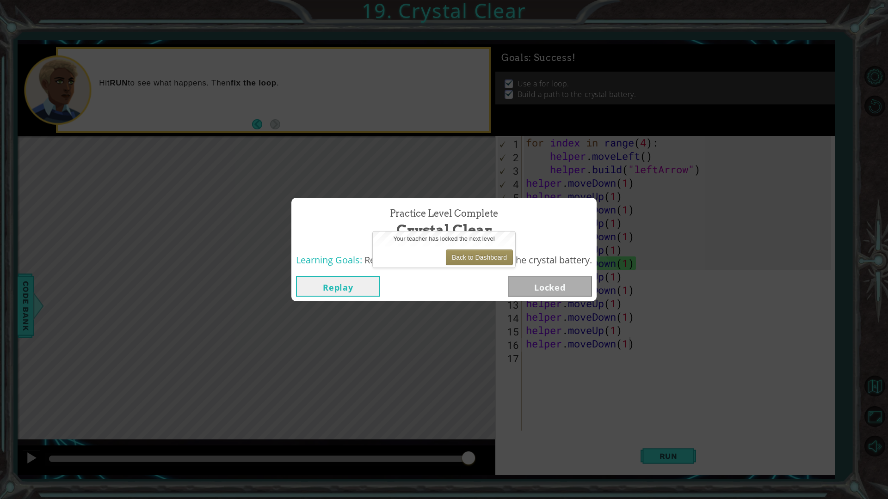
drag, startPoint x: 328, startPoint y: 282, endPoint x: 325, endPoint y: 292, distance: 10.2
click at [325, 291] on button "Replay" at bounding box center [338, 286] width 84 height 21
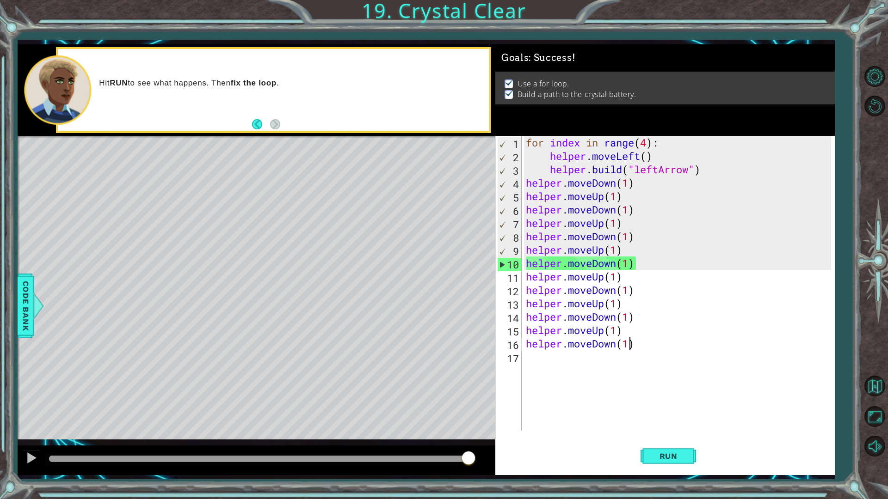
click at [295, 327] on div "Level Map" at bounding box center [231, 272] width 427 height 272
click at [52, 397] on div at bounding box center [258, 459] width 426 height 13
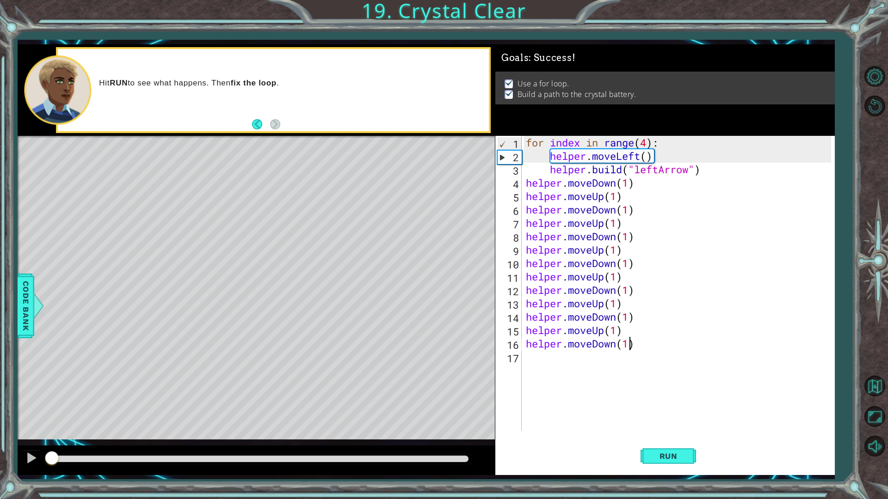
click at [52, 397] on div at bounding box center [50, 459] width 3 height 6
drag, startPoint x: 831, startPoint y: 320, endPoint x: 867, endPoint y: 334, distance: 38.6
click at [862, 329] on div "1 ההההההההההההההההההההההההההההההההההההההההההההההההההההההההההההההההההההההההההההה…" at bounding box center [444, 249] width 888 height 499
click at [880, 388] on button "Back to Map" at bounding box center [874, 386] width 27 height 27
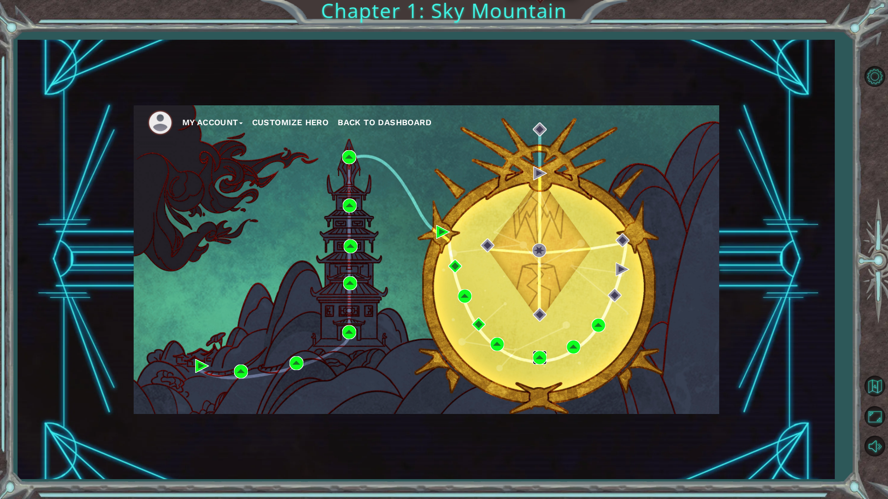
click at [542, 357] on img at bounding box center [540, 358] width 14 height 14
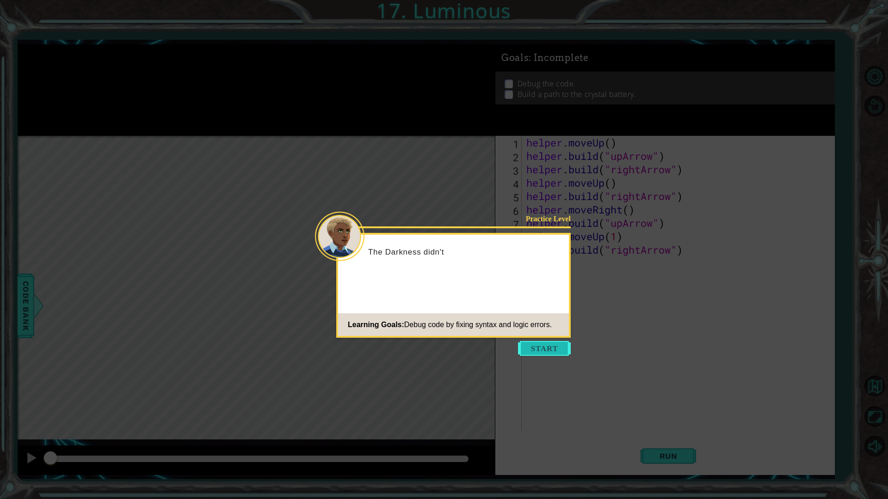
click at [541, 347] on button "Start" at bounding box center [544, 348] width 53 height 15
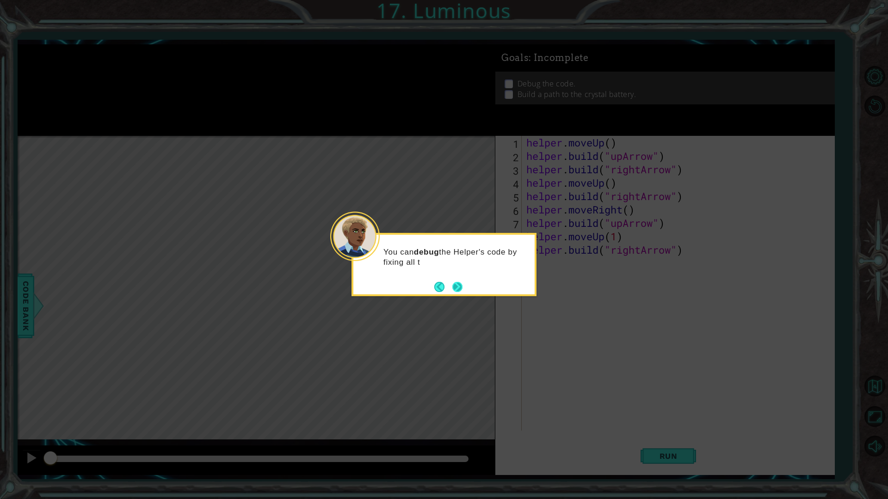
click at [453, 289] on button "Next" at bounding box center [457, 286] width 13 height 13
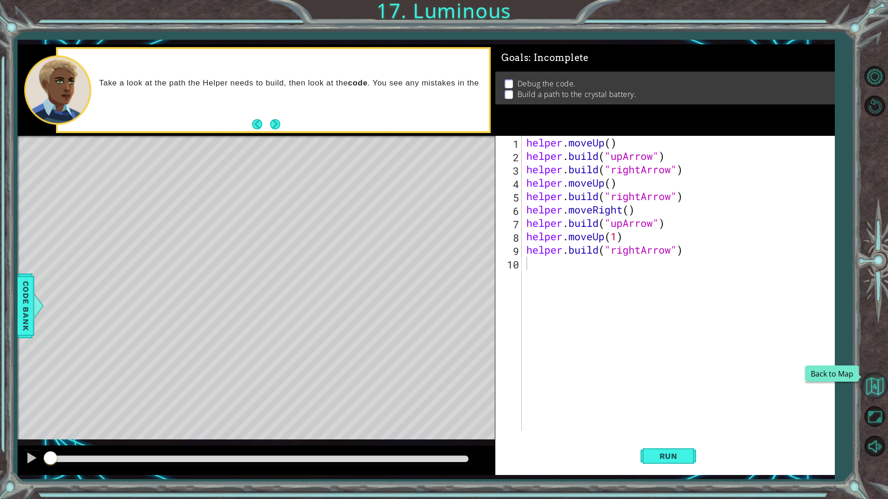
click at [880, 396] on button "Back to Map" at bounding box center [874, 386] width 27 height 27
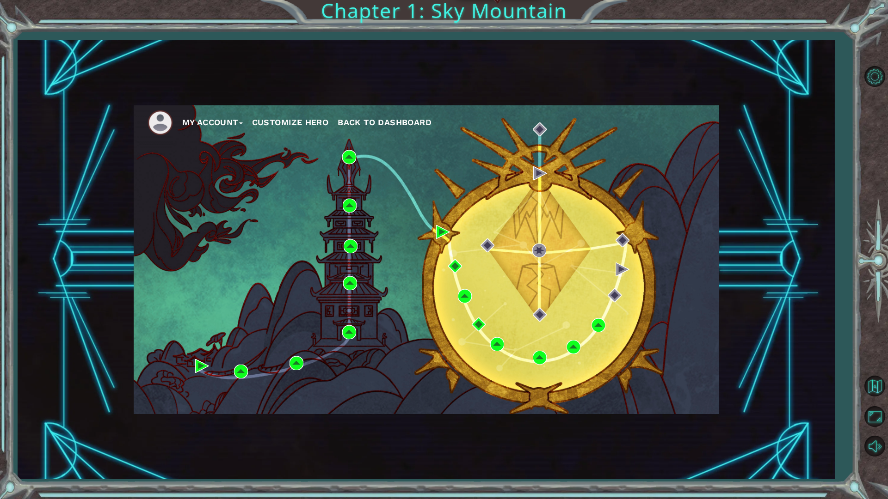
click at [511, 353] on div "My Account Customize Hero Back to Dashboard" at bounding box center [426, 259] width 585 height 309
click at [501, 348] on img at bounding box center [497, 345] width 14 height 14
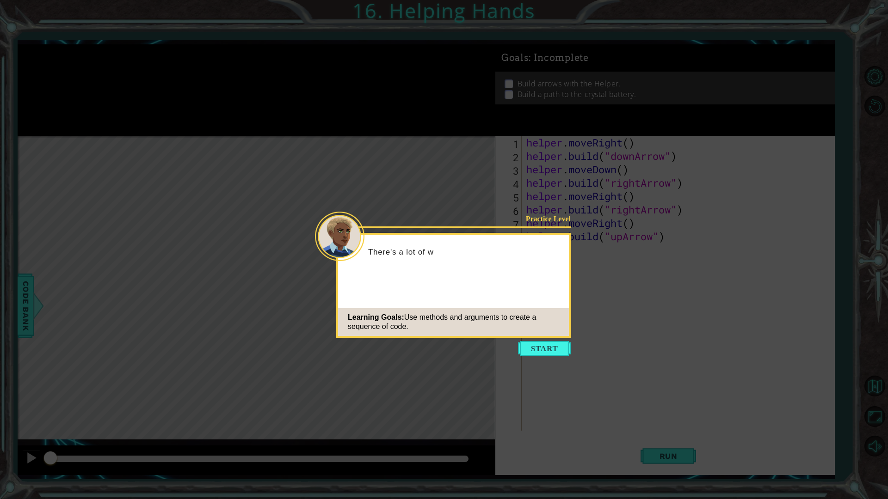
click at [531, 349] on button "Start" at bounding box center [544, 348] width 53 height 15
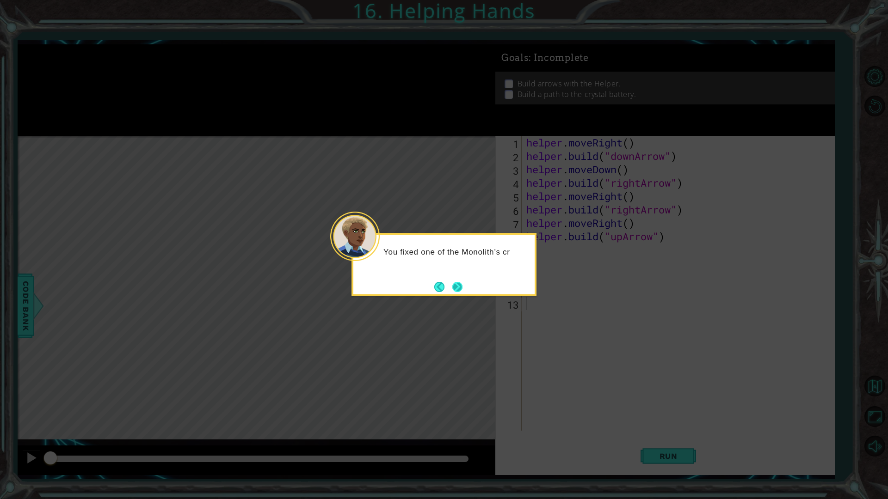
click at [463, 285] on button "Next" at bounding box center [457, 287] width 11 height 11
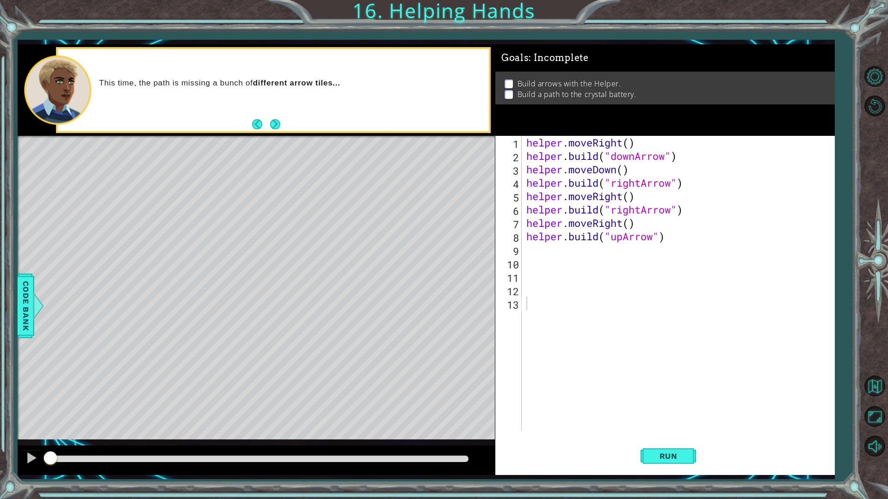
drag, startPoint x: 666, startPoint y: 454, endPoint x: 577, endPoint y: 465, distance: 90.0
click at [663, 397] on span "Run" at bounding box center [668, 456] width 37 height 9
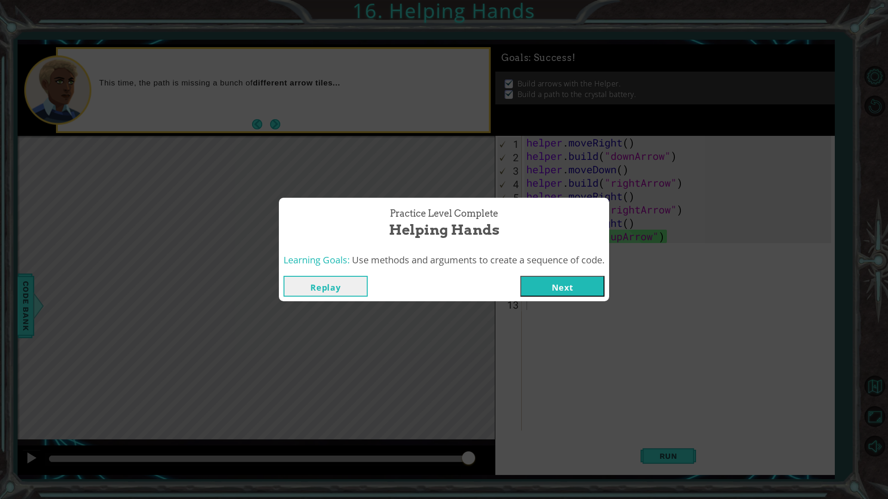
drag, startPoint x: 443, startPoint y: 458, endPoint x: 427, endPoint y: 351, distance: 108.5
click at [442, 379] on body "1 ההההההההההההההההההההההההההההההההההההההההההההההההההההההההההההההההההההההההההההה…" at bounding box center [444, 249] width 888 height 499
click at [349, 287] on button "Replay" at bounding box center [325, 286] width 84 height 21
click at [328, 276] on div "Replay Next" at bounding box center [444, 286] width 330 height 30
drag, startPoint x: 341, startPoint y: 294, endPoint x: 351, endPoint y: 299, distance: 11.2
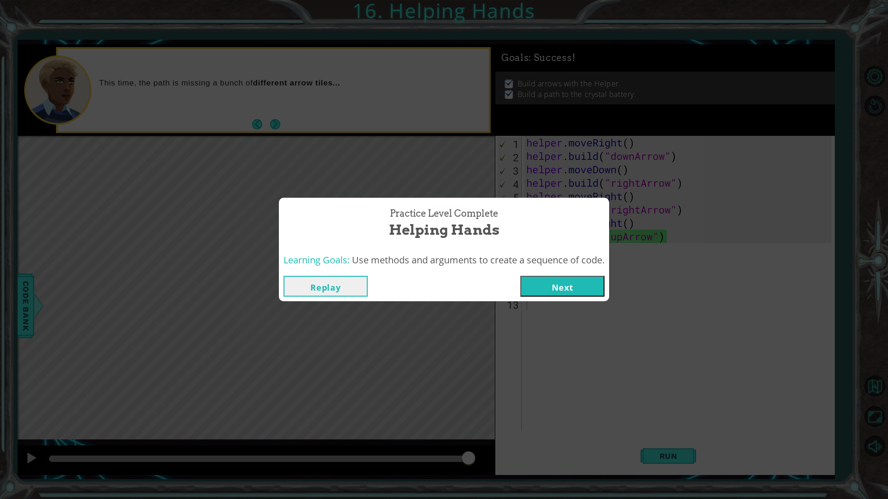
click at [345, 296] on button "Replay" at bounding box center [325, 286] width 84 height 21
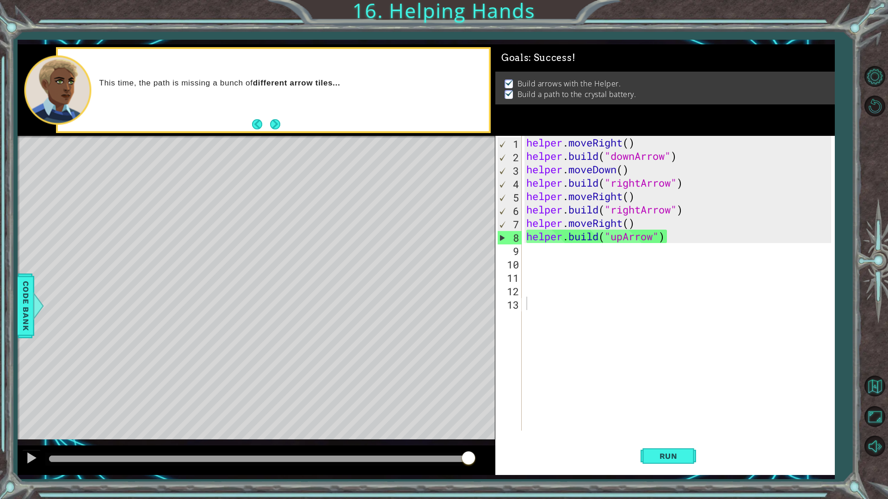
click at [57, 397] on div at bounding box center [258, 459] width 426 height 13
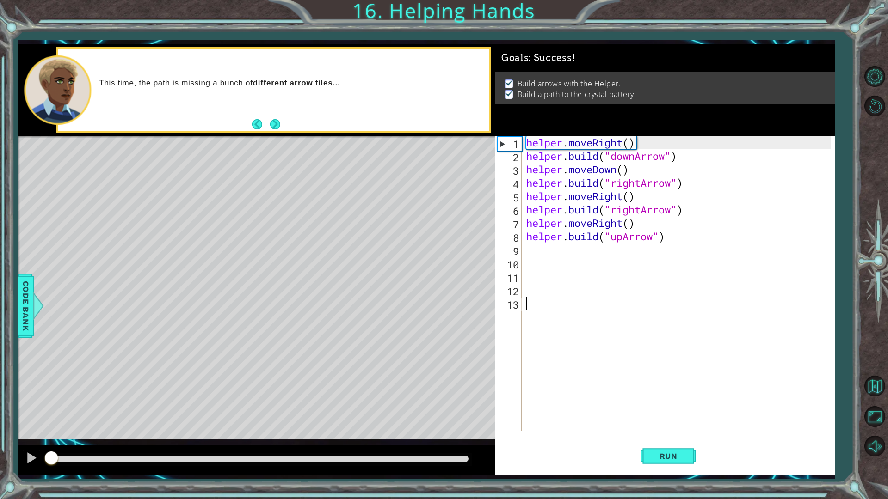
drag, startPoint x: 57, startPoint y: 460, endPoint x: 46, endPoint y: 459, distance: 11.1
click at [49, 397] on div at bounding box center [50, 459] width 2 height 6
click at [227, 397] on div at bounding box center [256, 288] width 477 height 304
